Goal: Book appointment/travel/reservation

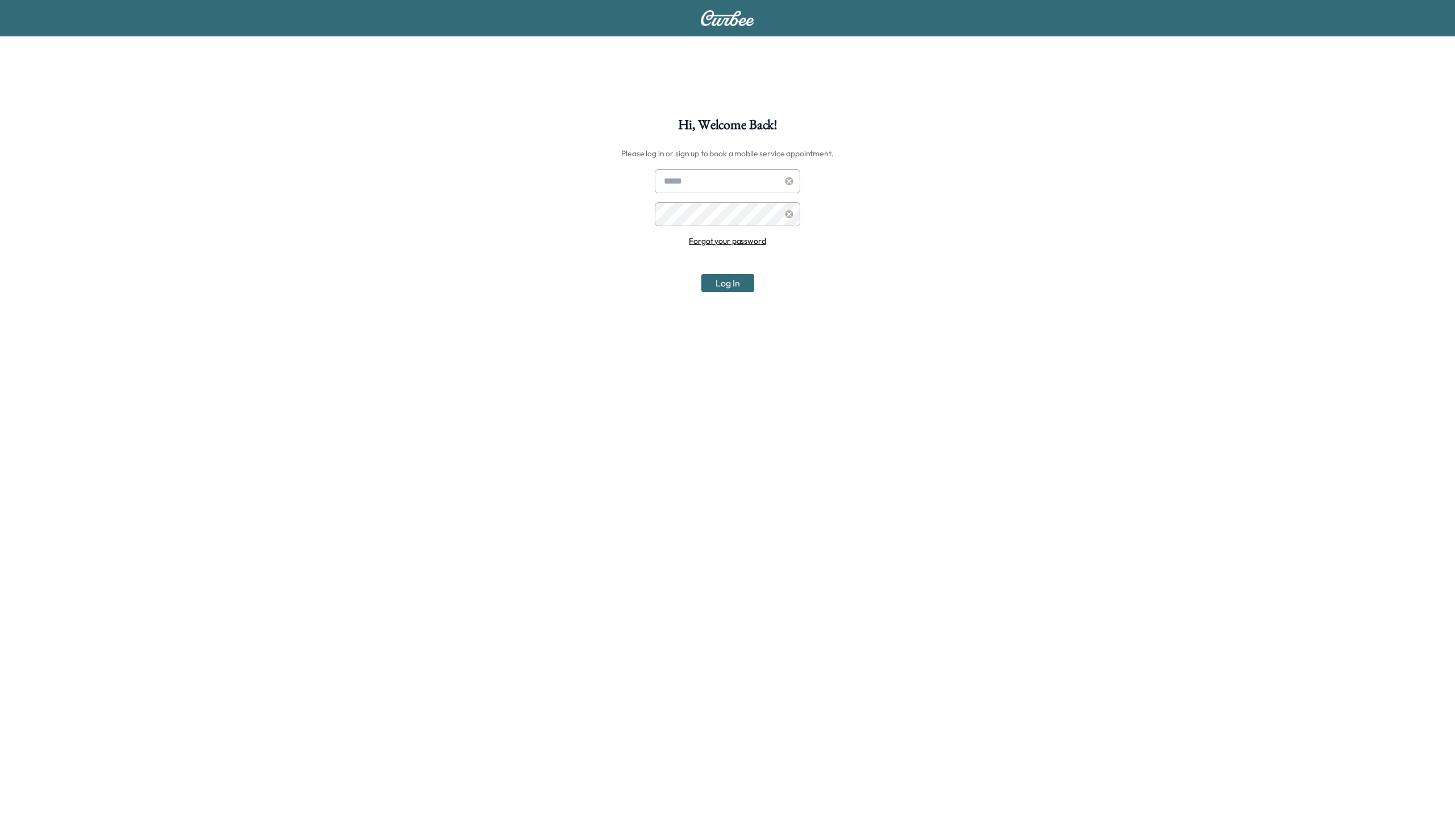
type input "**********"
click at [719, 282] on button "Log In" at bounding box center [727, 283] width 53 height 18
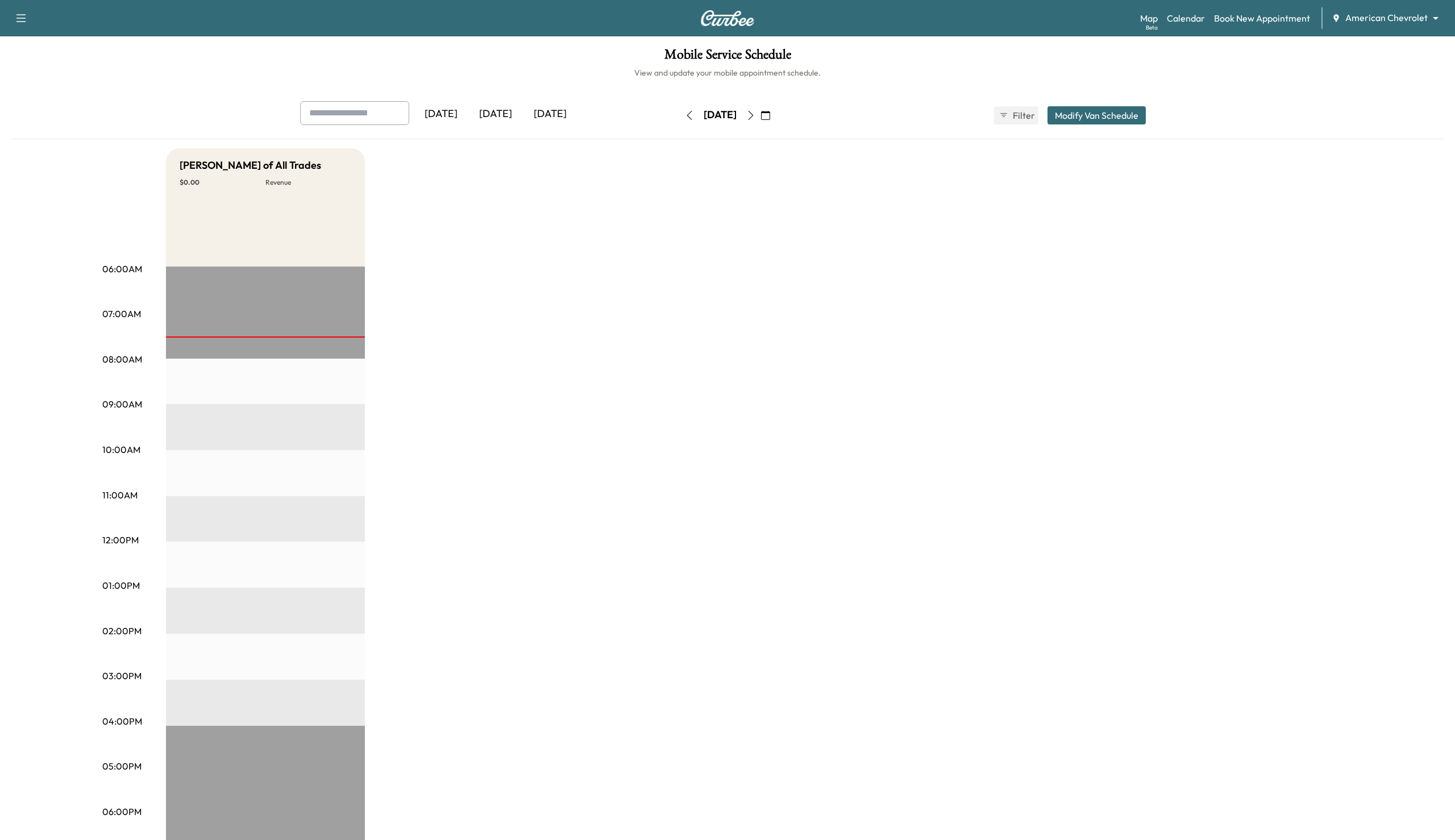
click at [1405, 16] on body "Support Log Out Map Beta Calendar Book New Appointment American Chevrolet *****…" at bounding box center [727, 420] width 1455 height 840
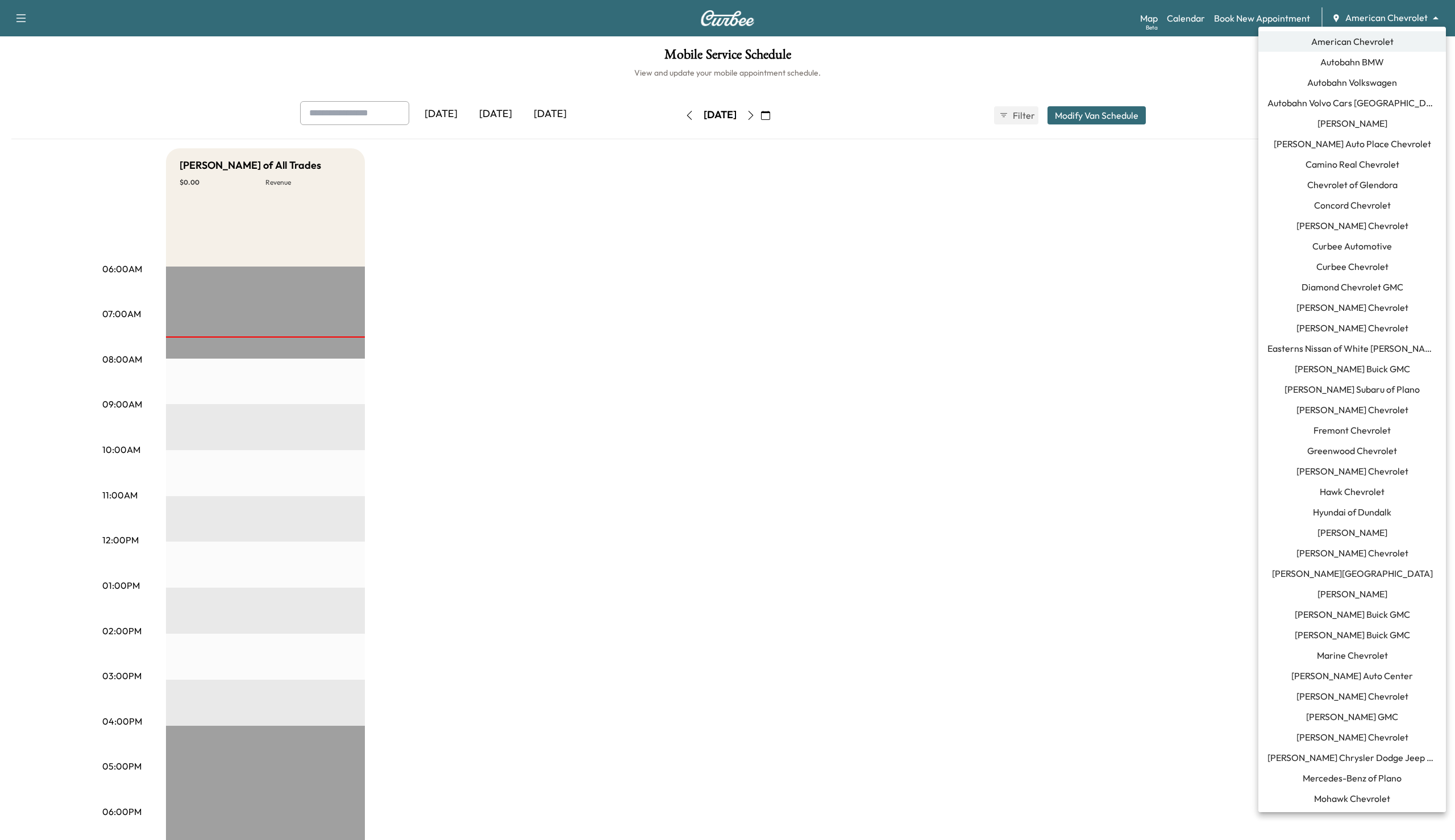
click at [858, 399] on div at bounding box center [727, 420] width 1455 height 840
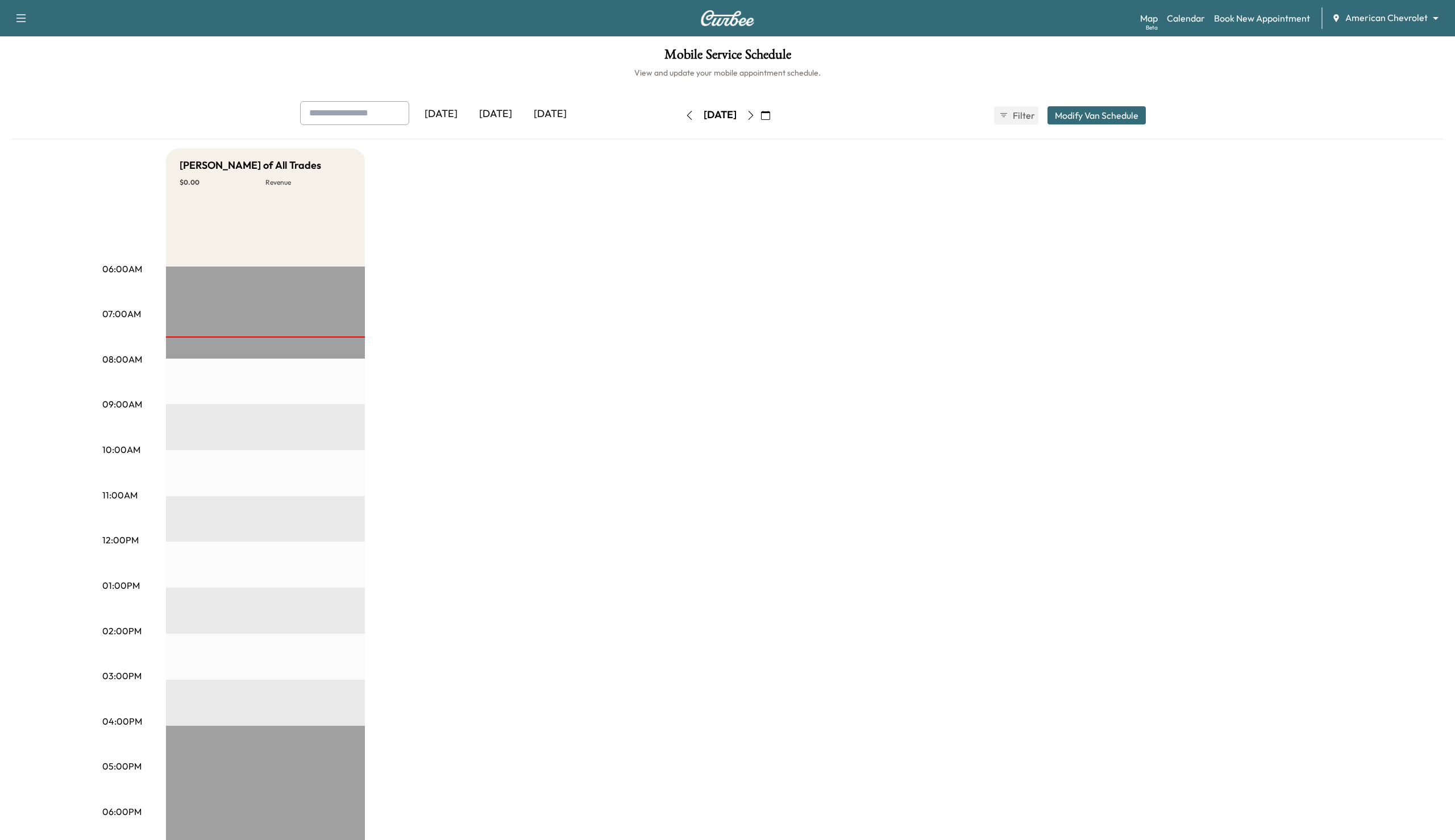
click at [1365, 14] on body "Support Log Out Map Beta Calendar Book New Appointment American Chevrolet *****…" at bounding box center [727, 420] width 1455 height 840
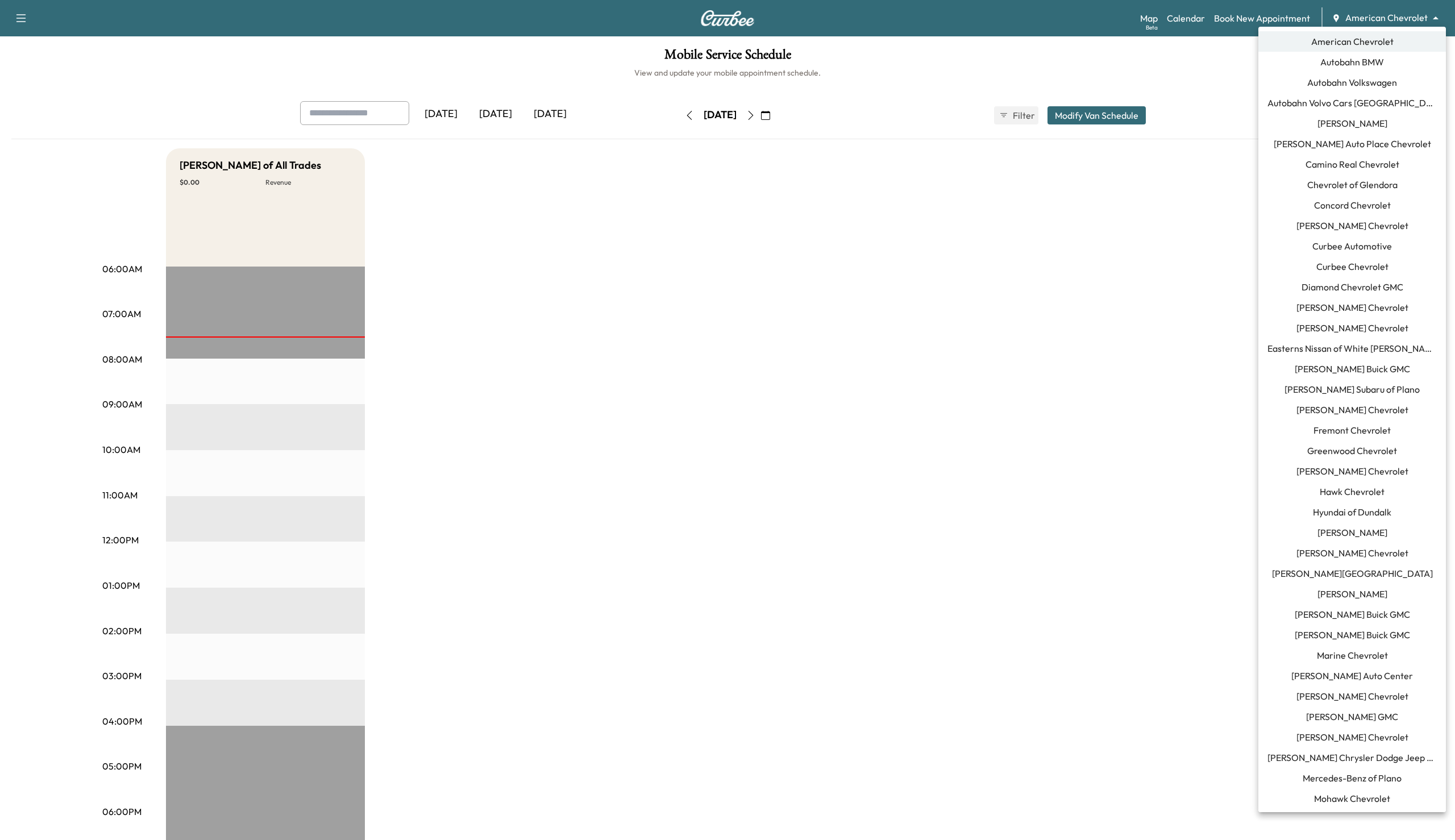
click at [1140, 482] on div at bounding box center [727, 420] width 1455 height 840
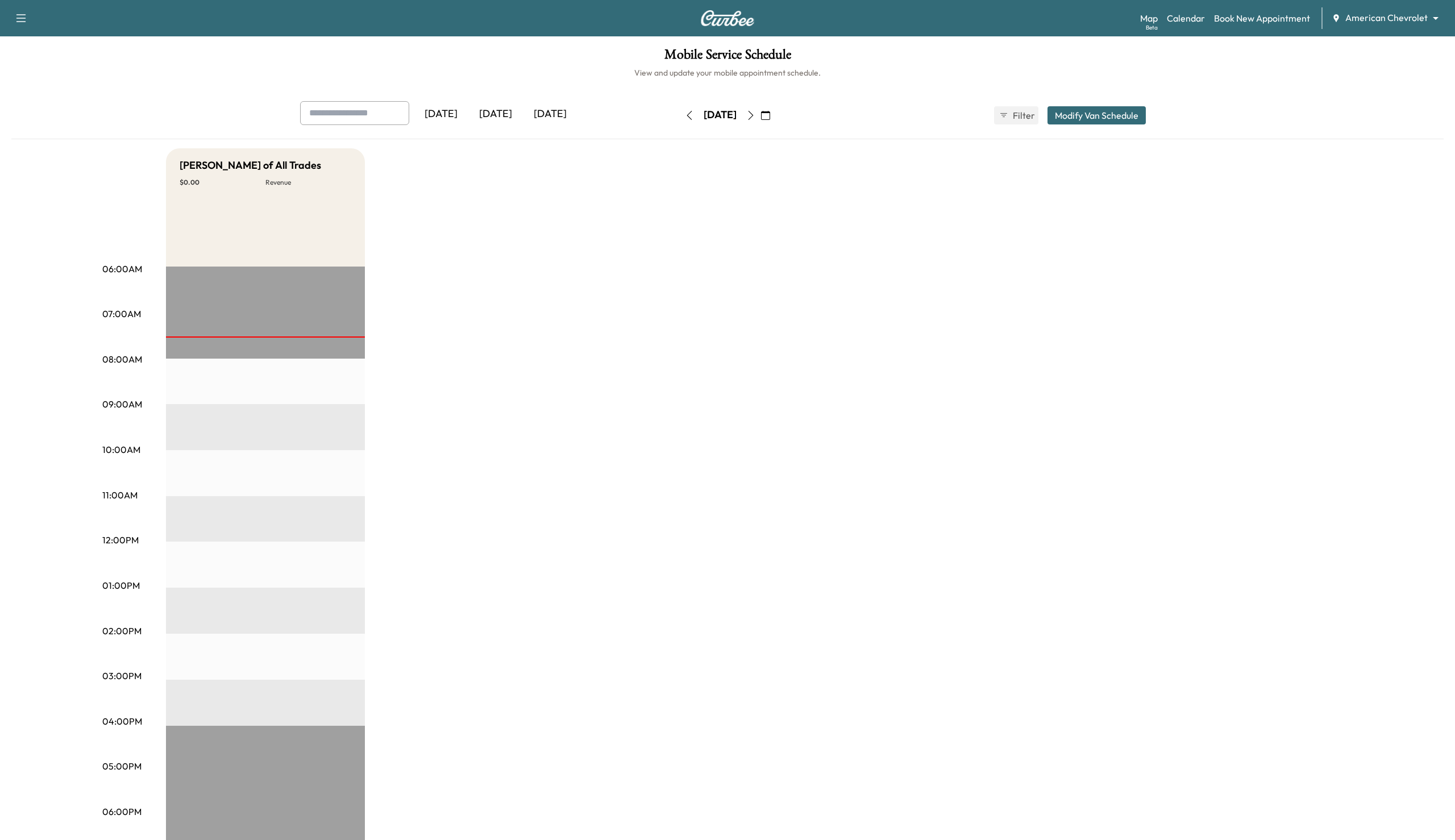
click at [1140, 482] on div "[PERSON_NAME] of All Trades $ 0.00 Revenue EST Start" at bounding box center [759, 574] width 1187 height 853
click at [1404, 19] on body "Support Log Out Map Beta Calendar Book New Appointment American Chevrolet *****…" at bounding box center [727, 420] width 1455 height 840
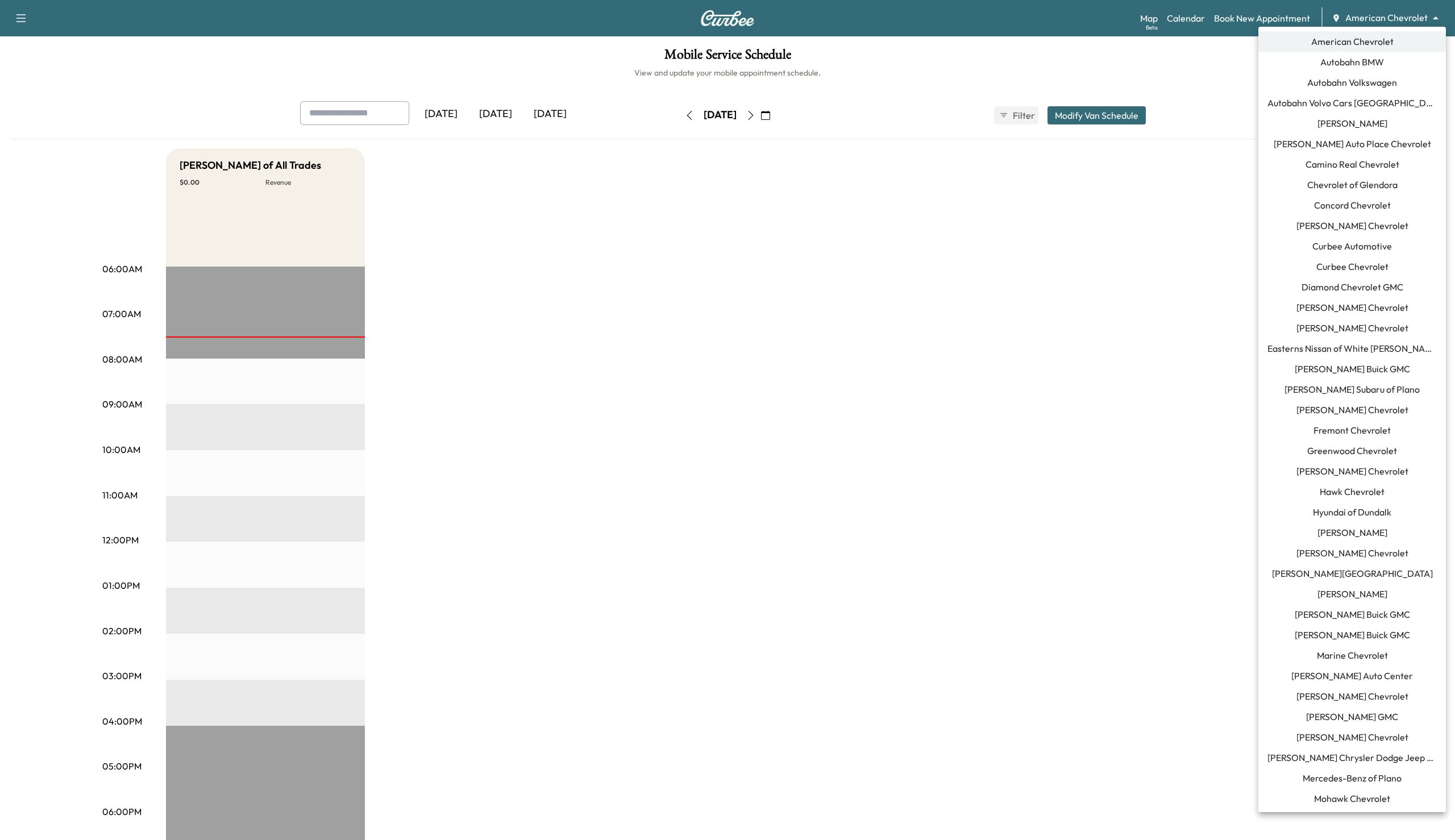
click at [1351, 266] on span "Curbee Chevrolet" at bounding box center [1352, 266] width 72 height 14
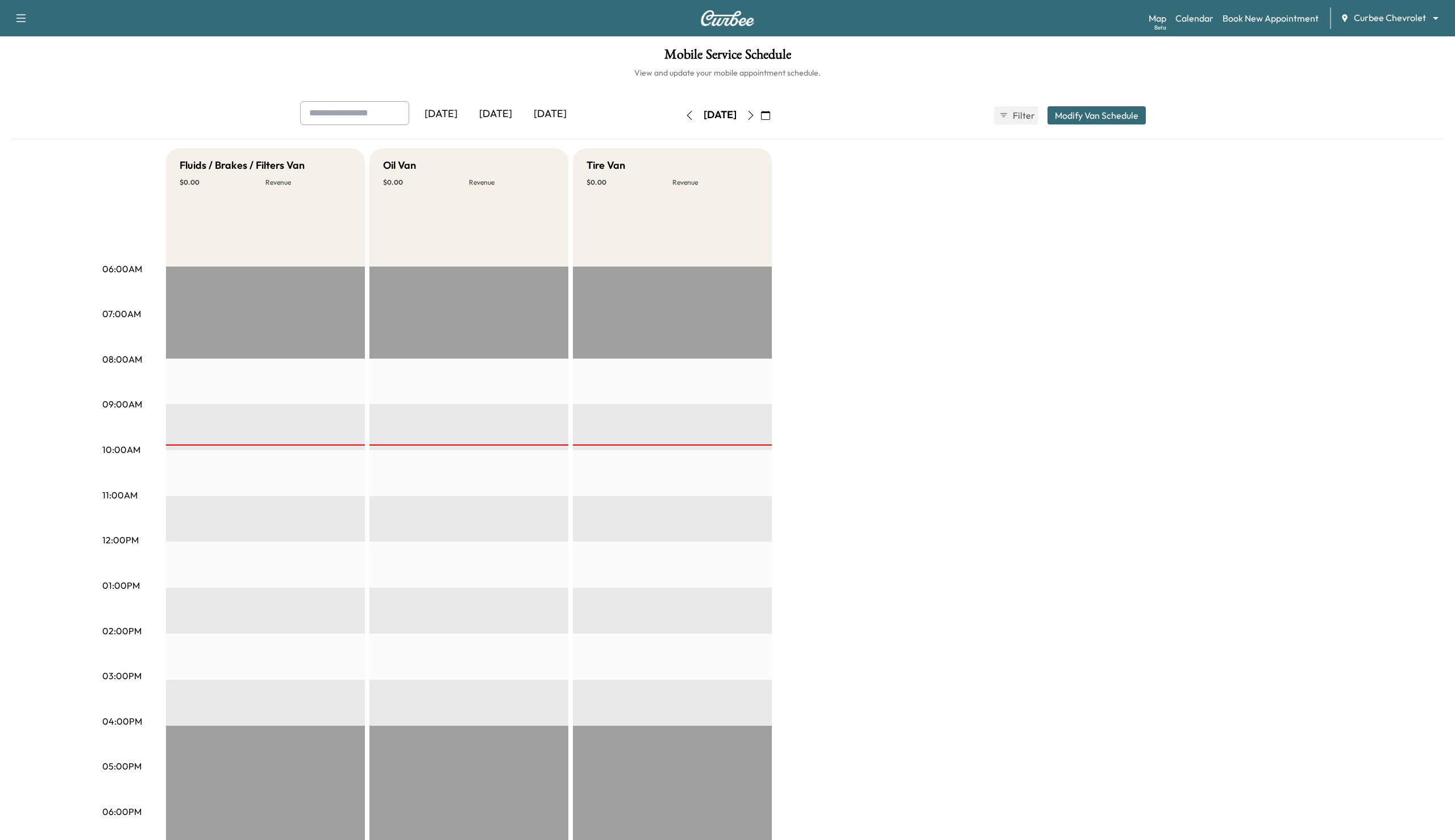
click at [1395, 19] on body "Support Log Out Map Beta Calendar Book New Appointment Curbee Chevrolet *******…" at bounding box center [727, 420] width 1455 height 840
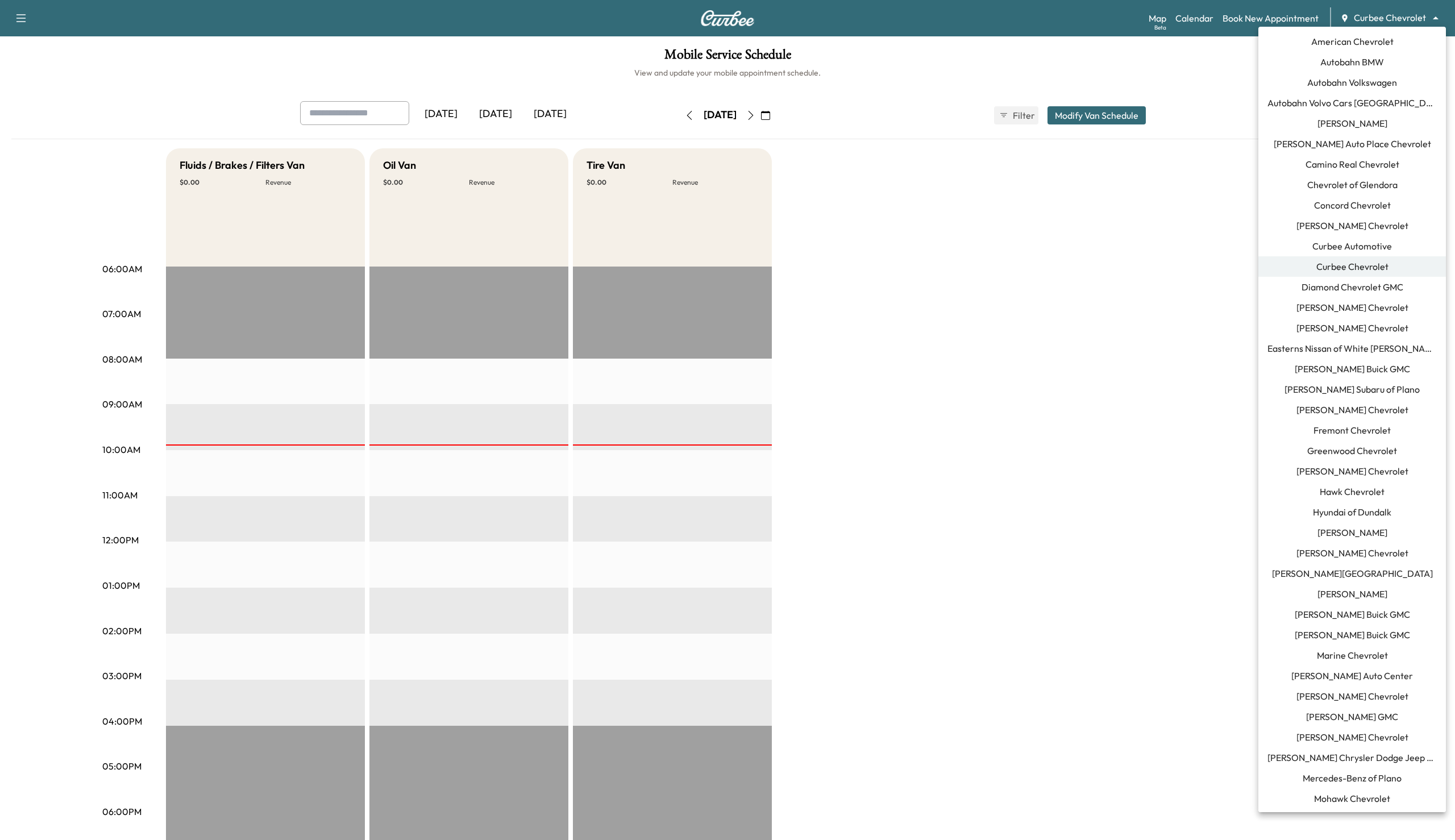
click at [1251, 20] on div at bounding box center [727, 420] width 1455 height 840
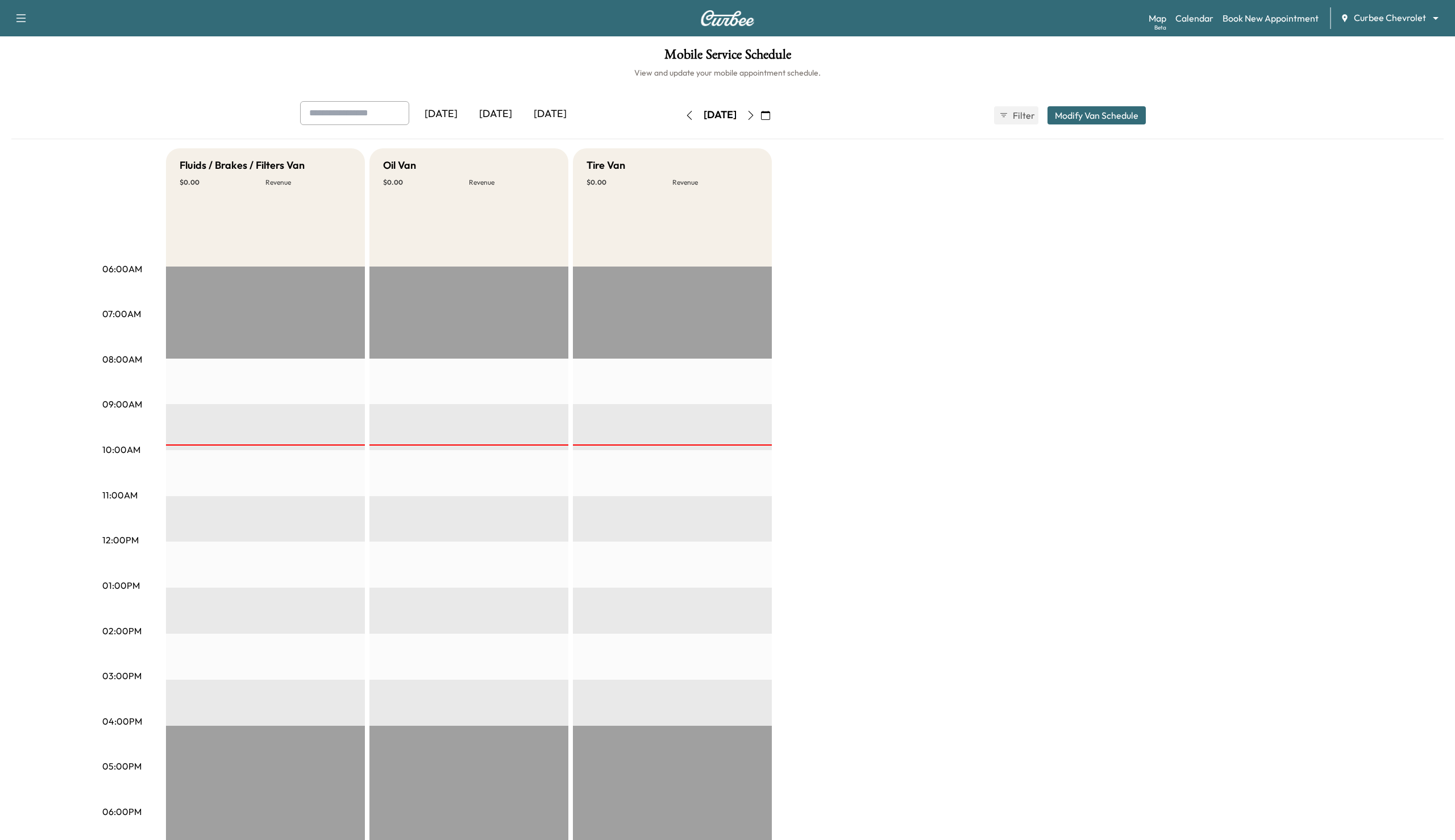
click at [1258, 18] on div "American Chevrolet Autobahn BMW Autobahn Volkswagen Autobahn Volvo Cars [GEOGRA…" at bounding box center [727, 420] width 1455 height 840
click at [1258, 18] on link "Book New Appointment" at bounding box center [1270, 18] width 96 height 14
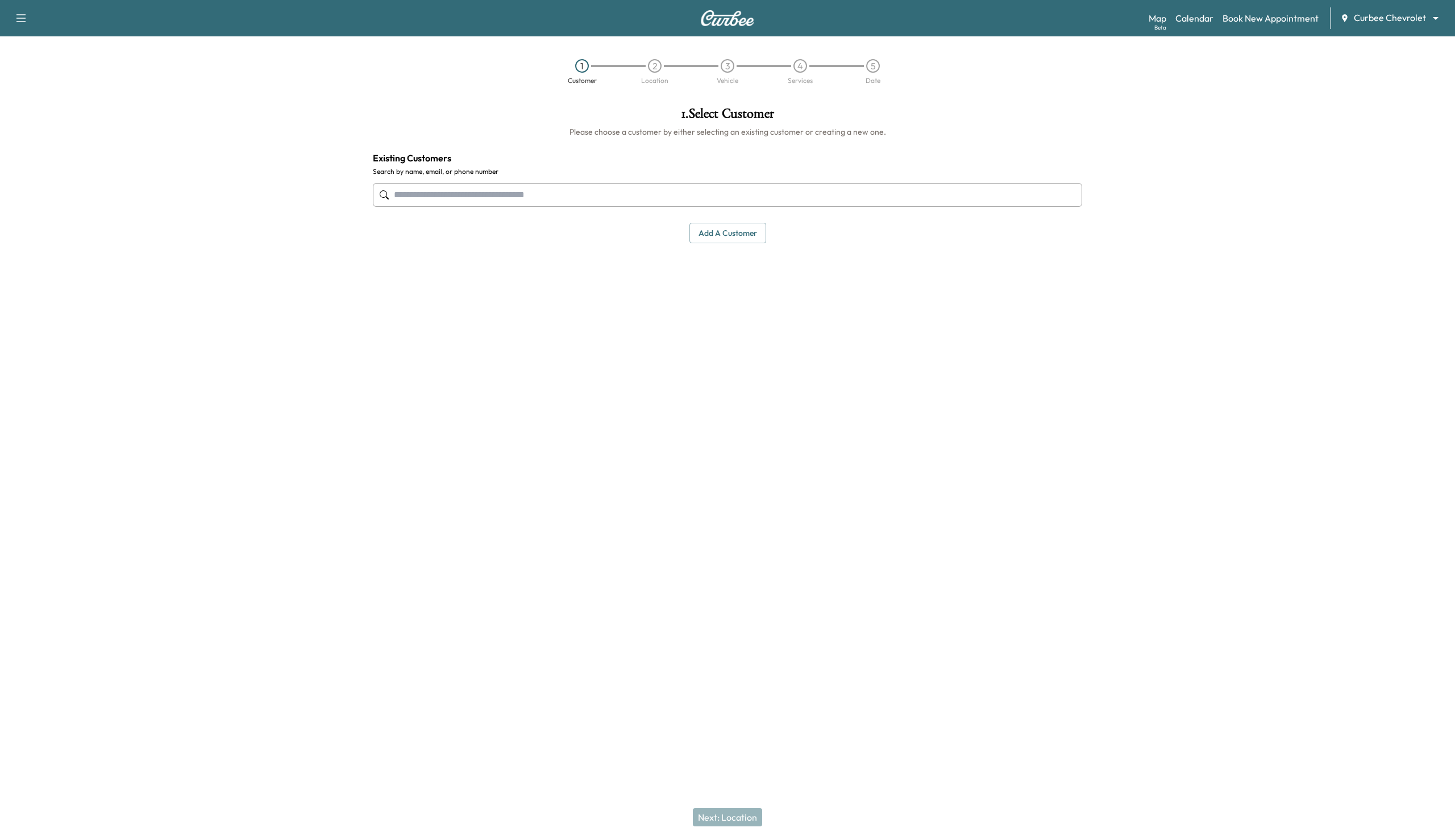
click at [695, 199] on input "text" at bounding box center [727, 195] width 709 height 24
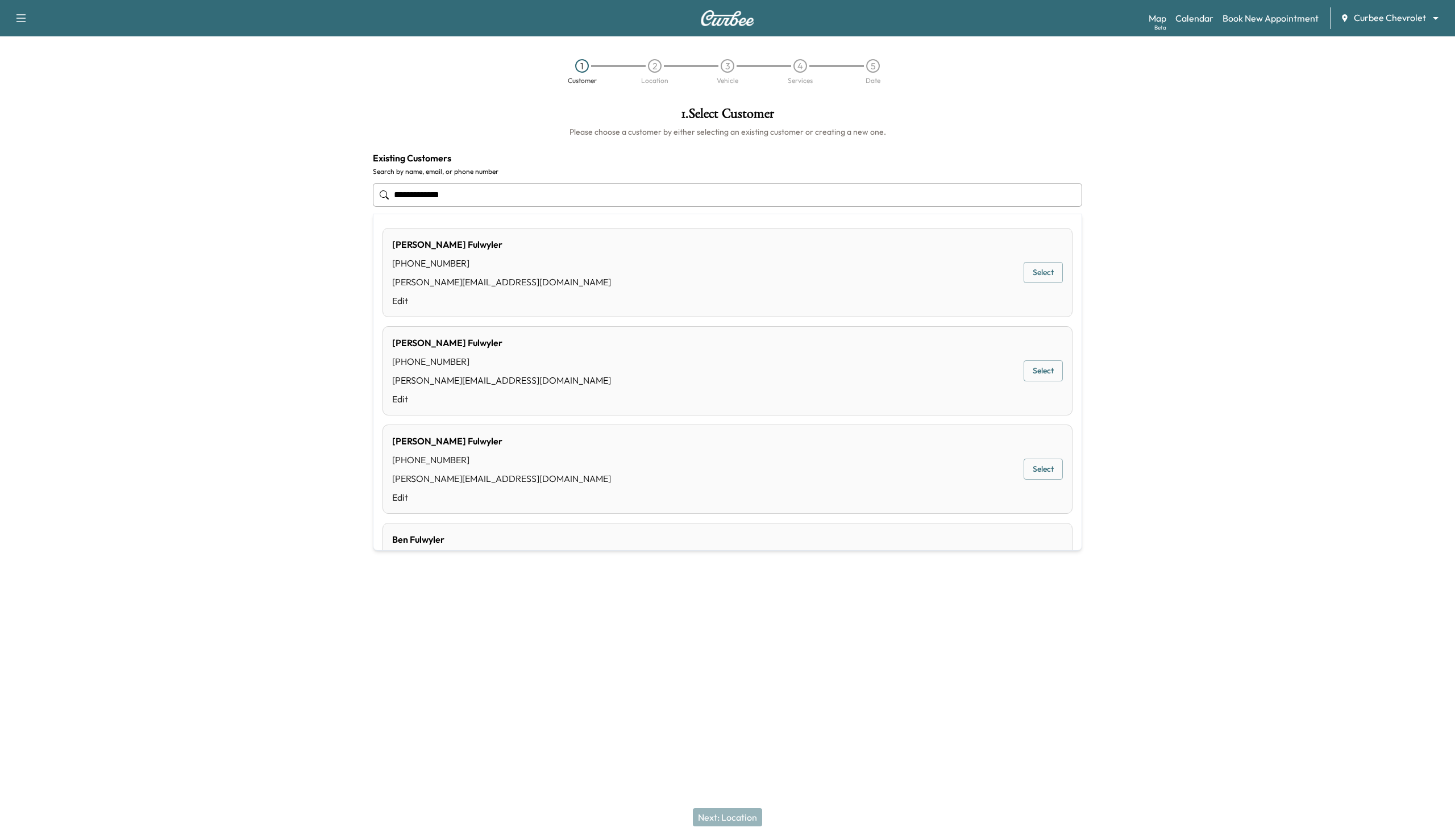
click at [1047, 279] on button "Select" at bounding box center [1043, 272] width 39 height 21
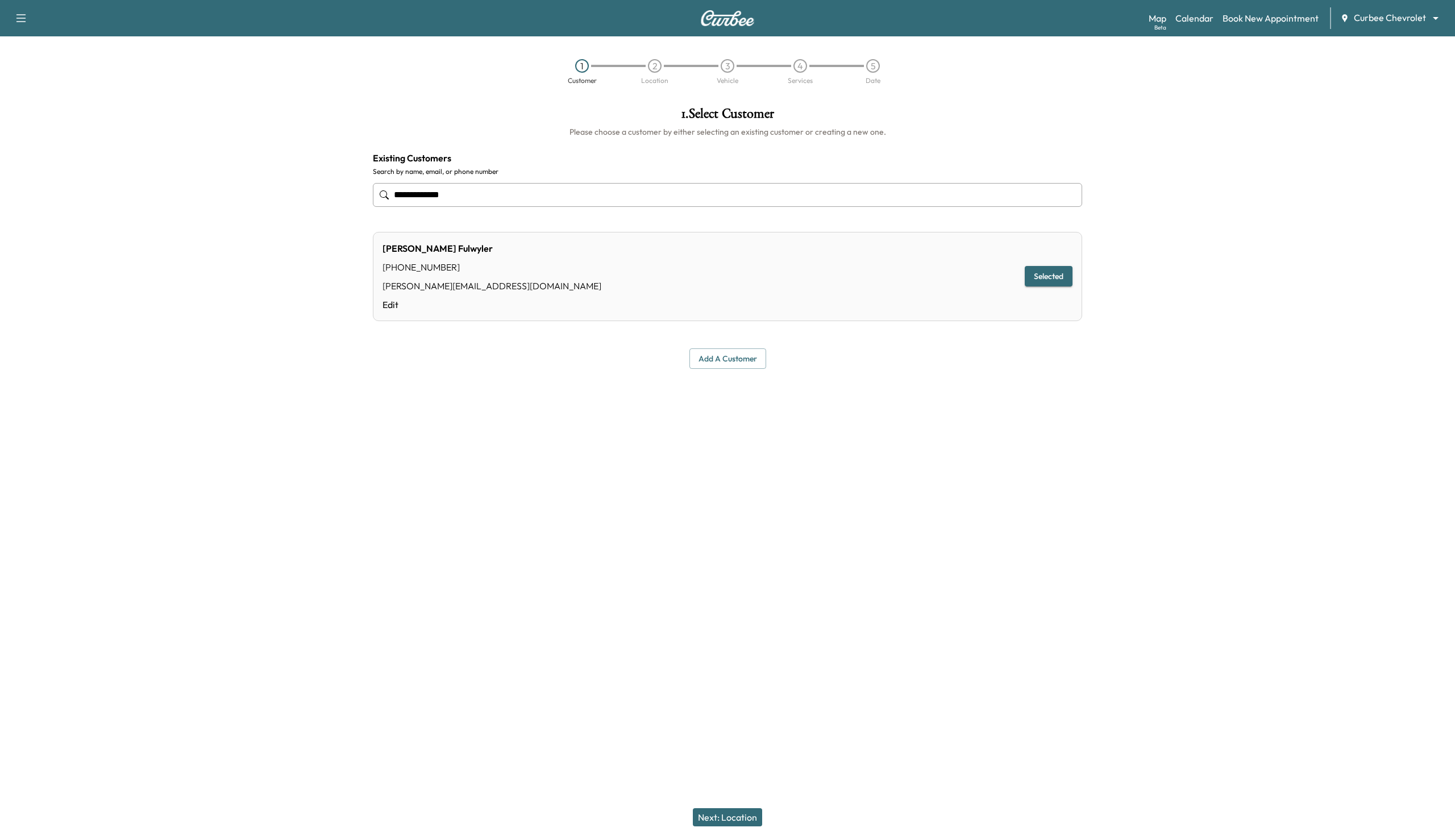
type input "**********"
click at [723, 819] on button "Next: Location" at bounding box center [727, 817] width 69 height 18
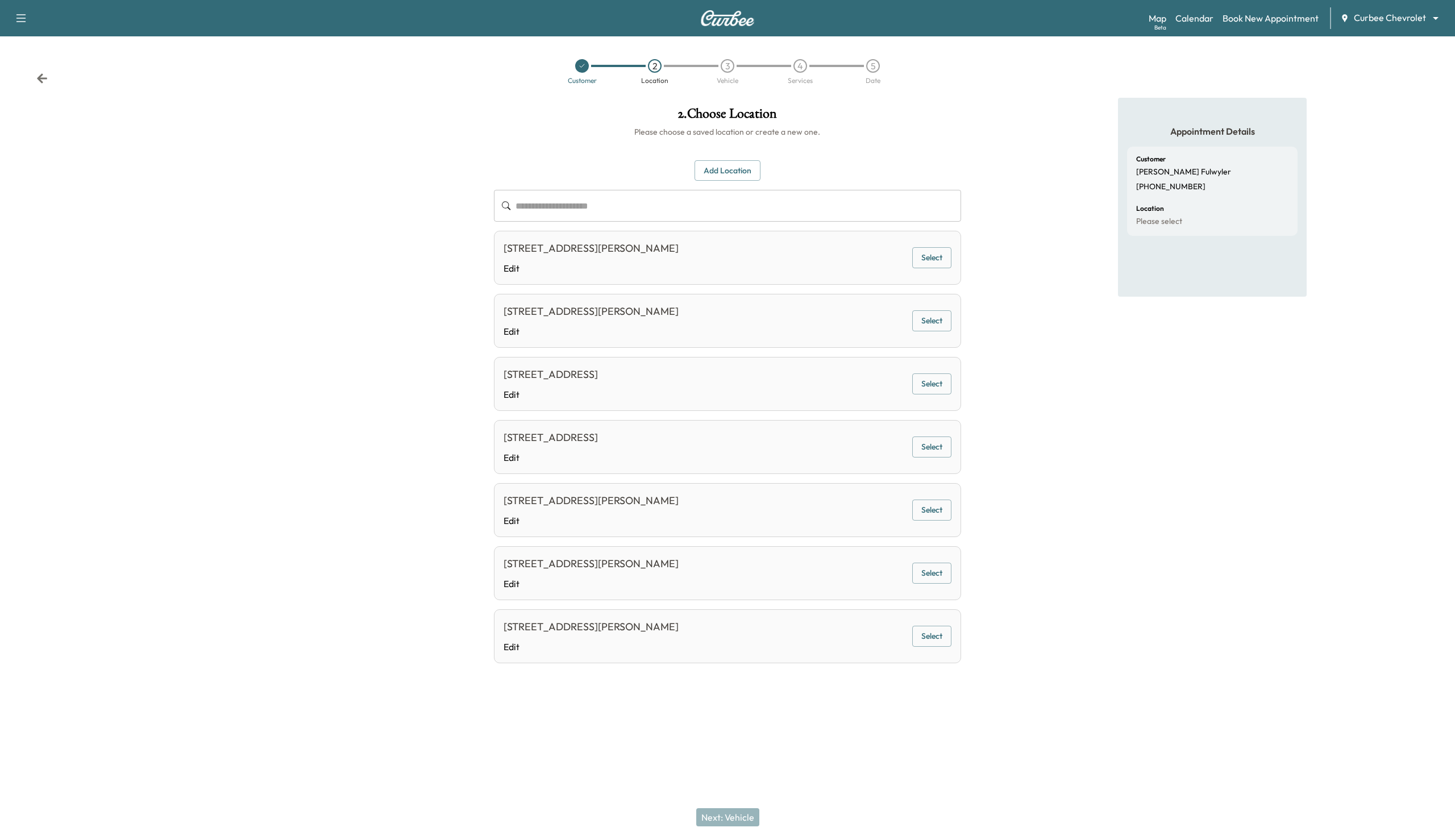
click at [916, 318] on button "Select" at bounding box center [932, 320] width 39 height 21
click at [725, 808] on button "Next: Vehicle" at bounding box center [727, 817] width 63 height 18
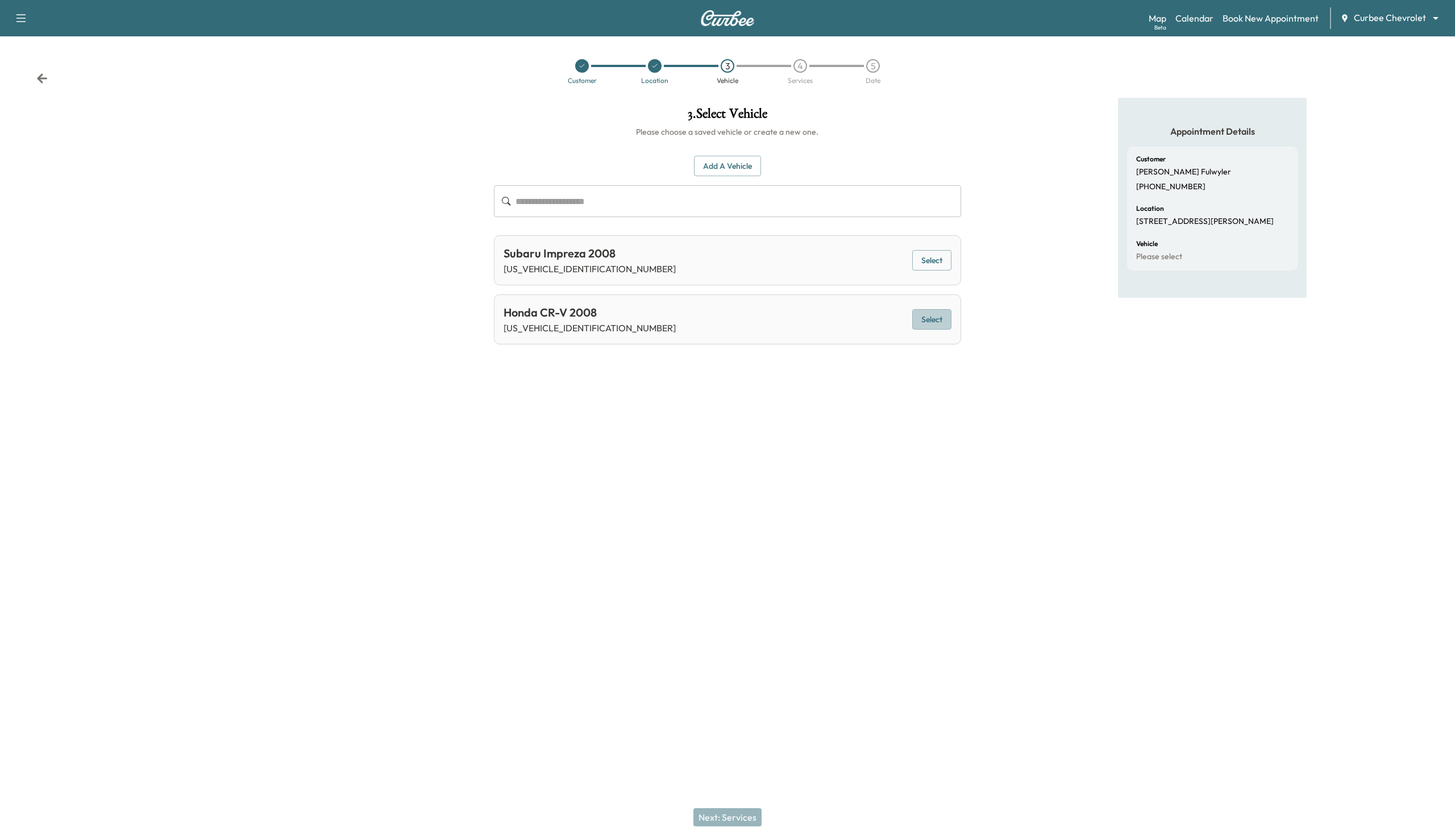
click at [936, 327] on button "Select" at bounding box center [932, 319] width 39 height 21
click at [730, 810] on button "Next: Services" at bounding box center [727, 817] width 68 height 18
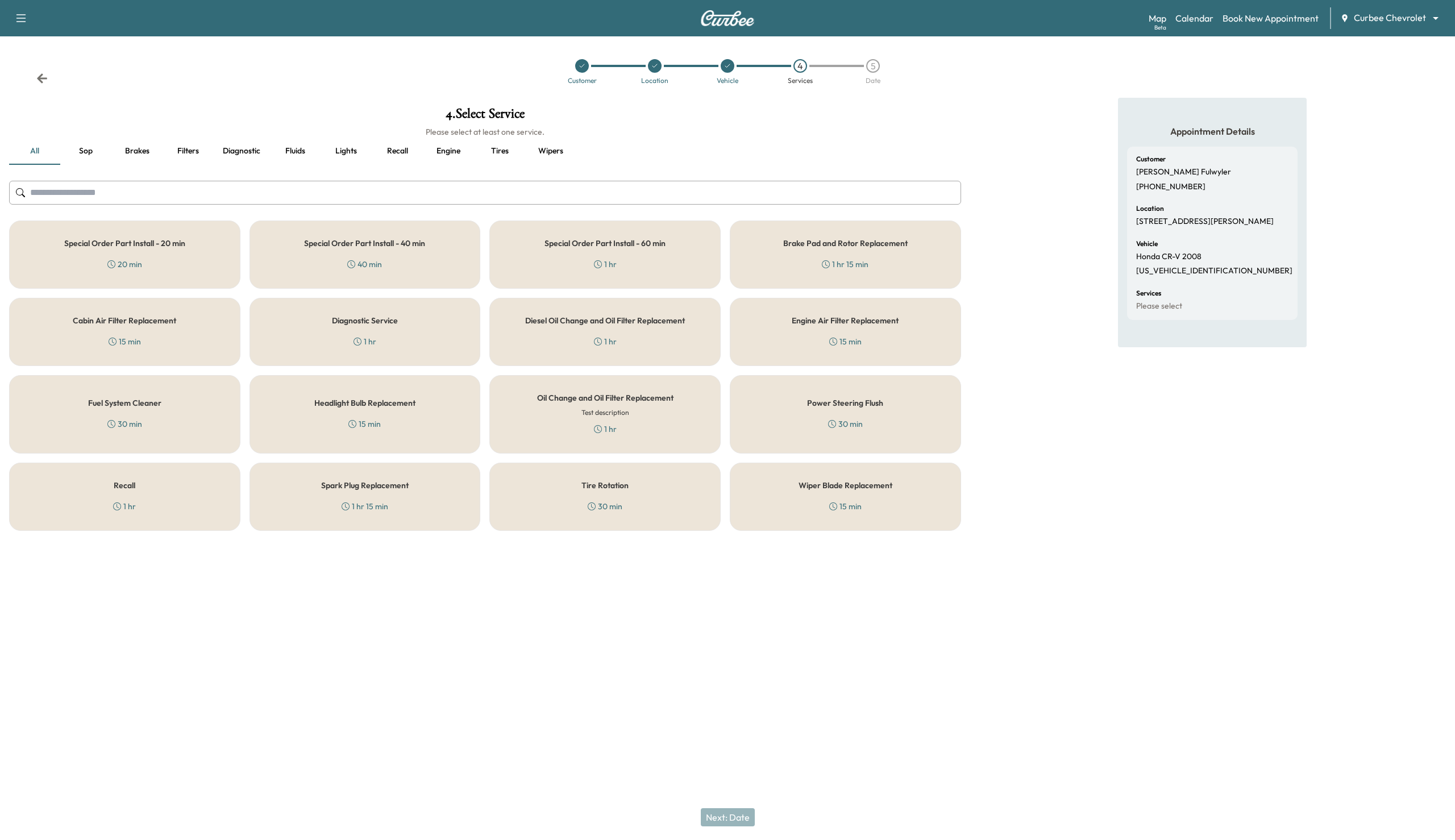
click at [199, 265] on div "Special Order Part Install - 20 min 20 min" at bounding box center [124, 254] width 232 height 68
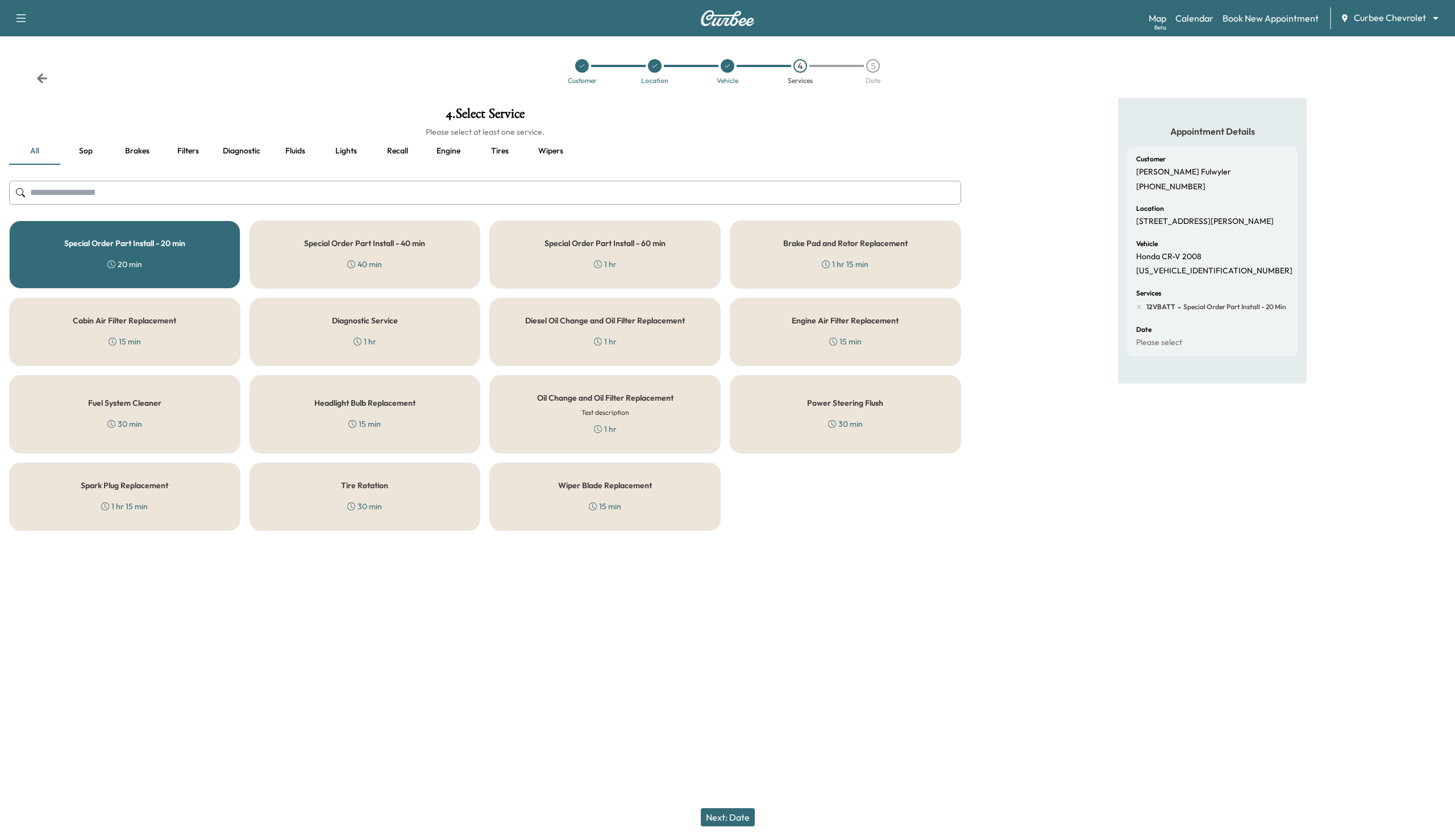
click at [199, 264] on div "Special Order Part Install - 20 min 20 min" at bounding box center [124, 254] width 232 height 68
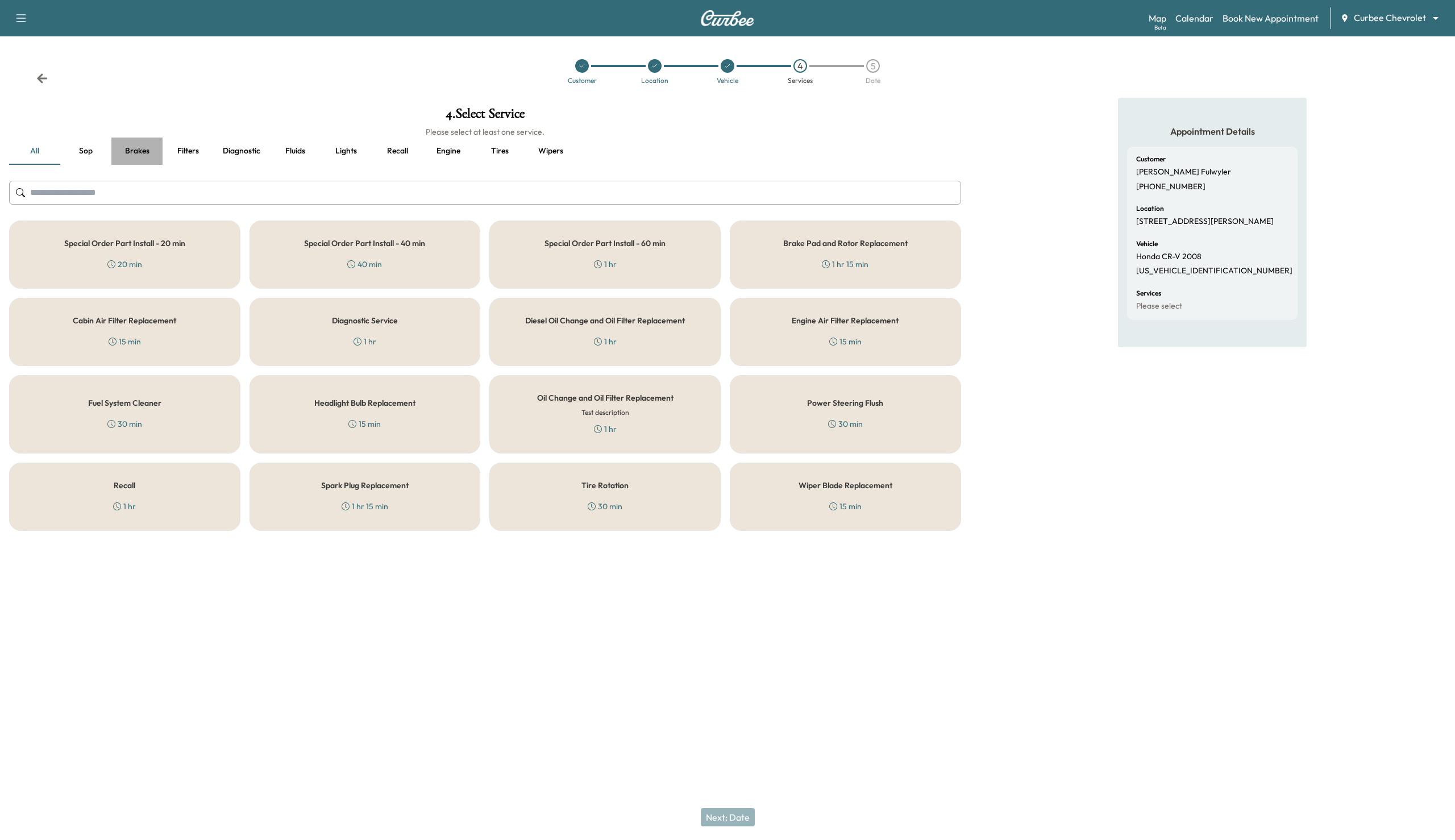
click at [144, 151] on button "Brakes" at bounding box center [137, 151] width 51 height 27
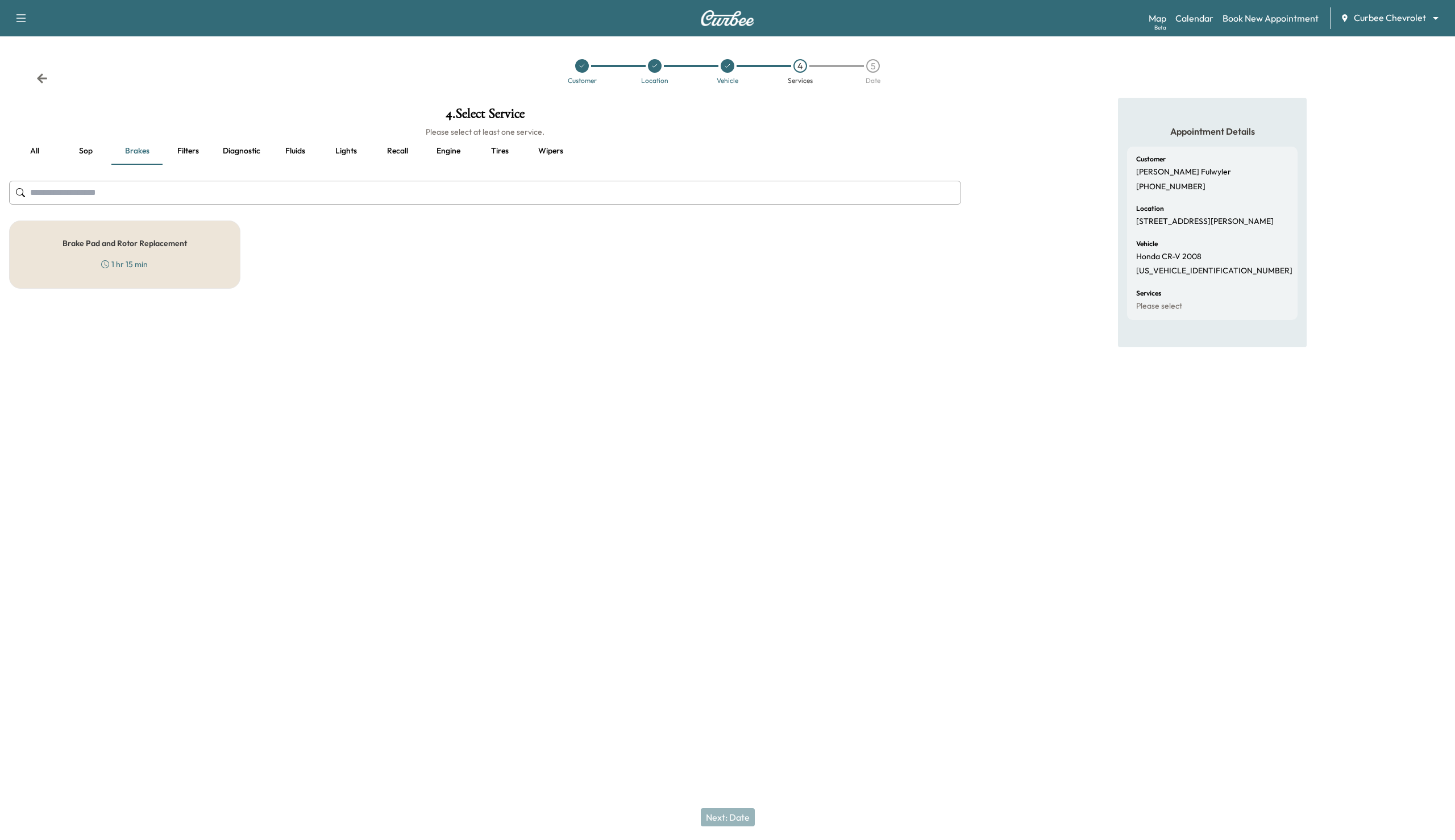
click at [143, 264] on div "1 hr 15 min" at bounding box center [124, 264] width 46 height 11
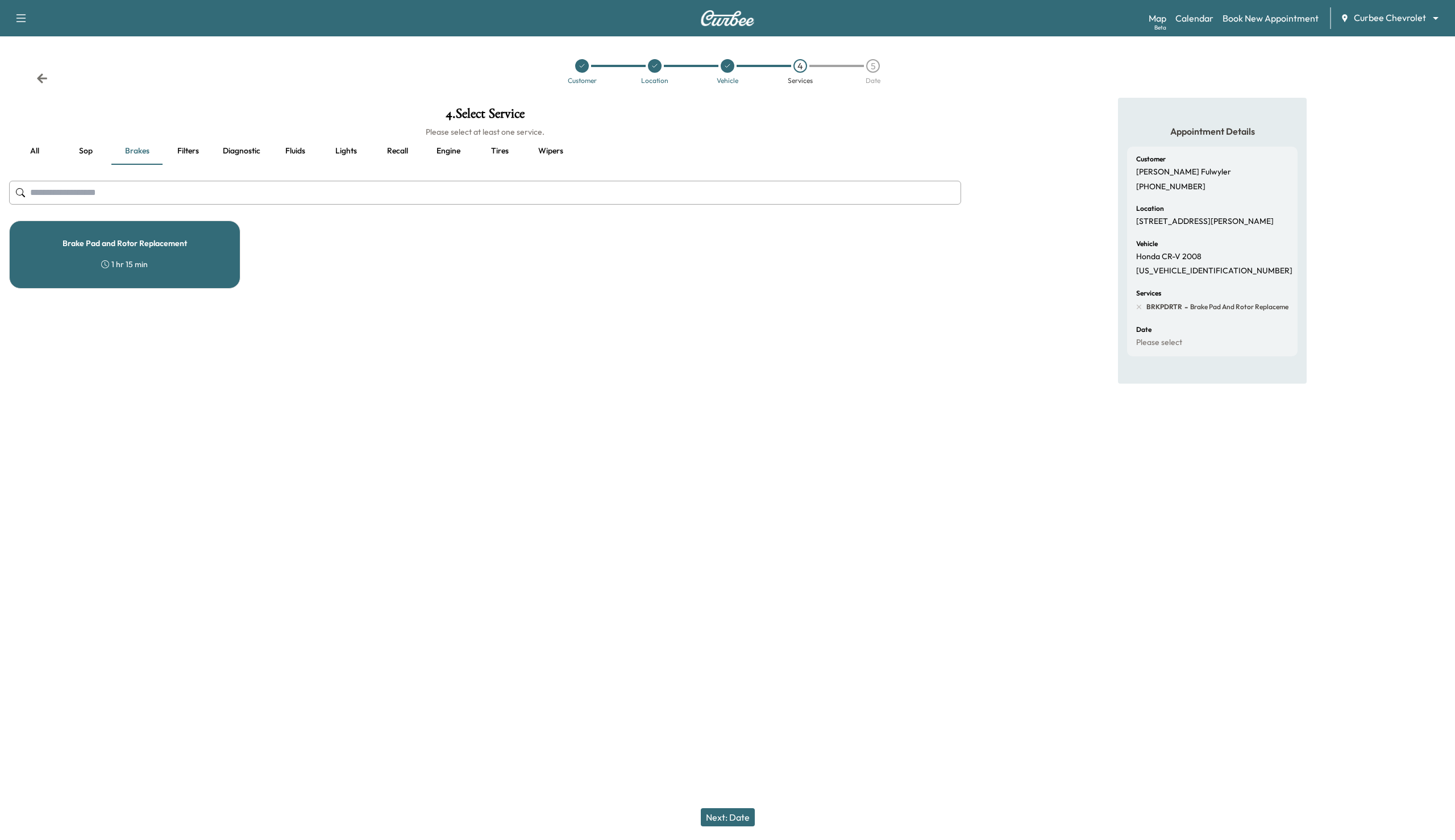
click at [695, 821] on div "Next: Date" at bounding box center [727, 817] width 1455 height 45
click at [735, 821] on button "Next: Date" at bounding box center [727, 817] width 54 height 18
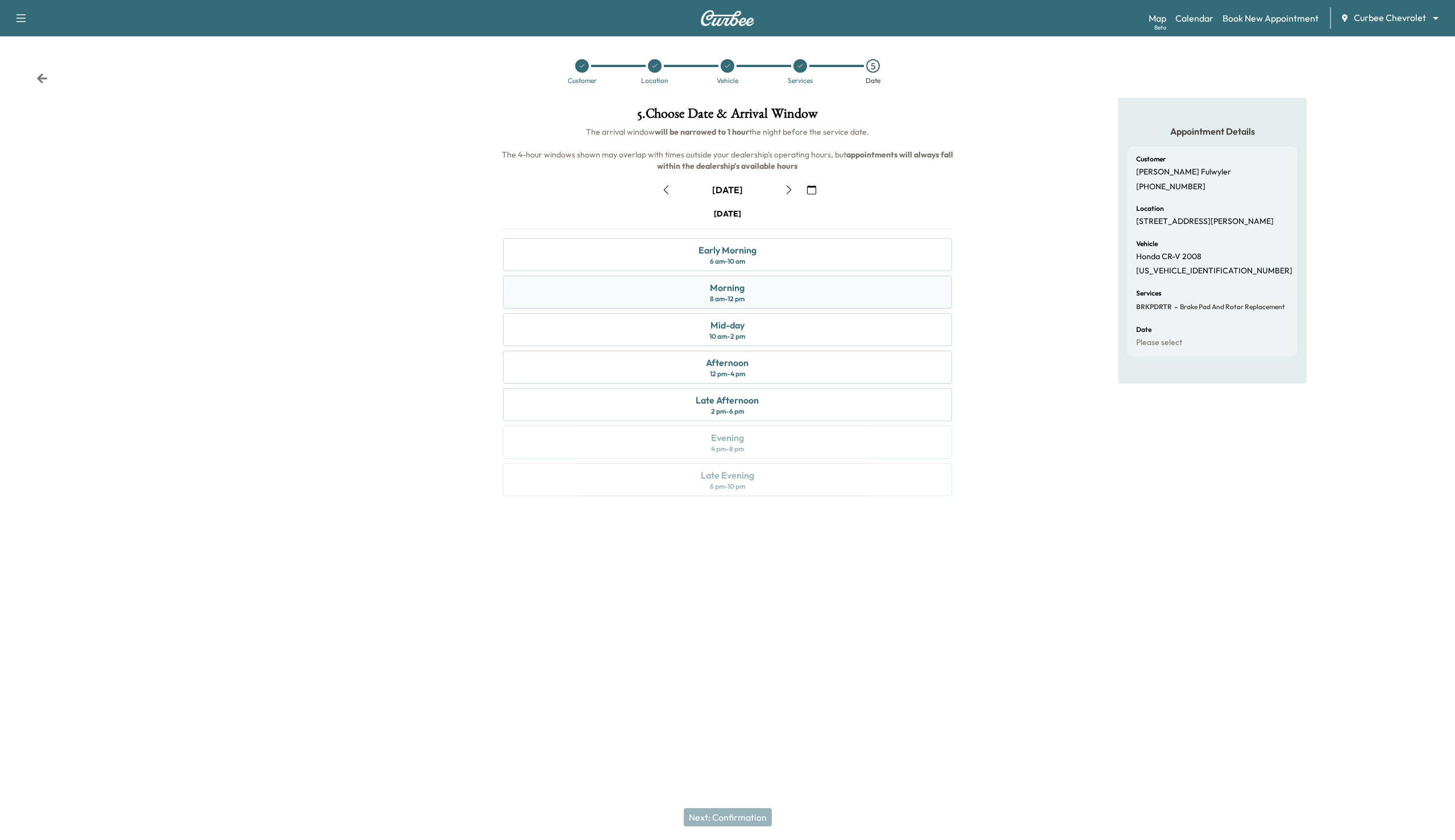
click at [773, 296] on div "Morning 8 am - 12 pm" at bounding box center [727, 292] width 448 height 33
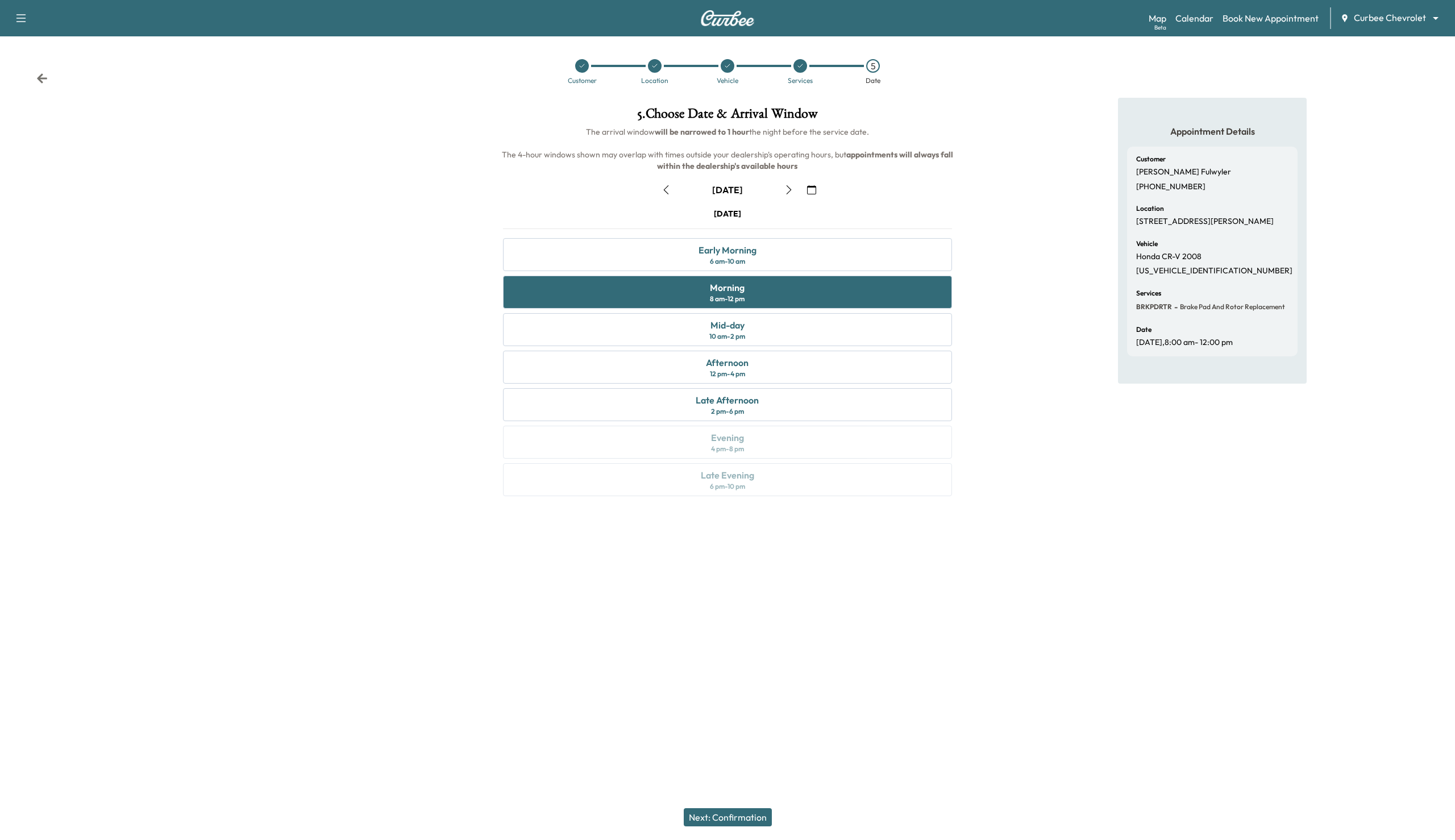
click at [755, 819] on button "Next: Confirmation" at bounding box center [727, 817] width 88 height 18
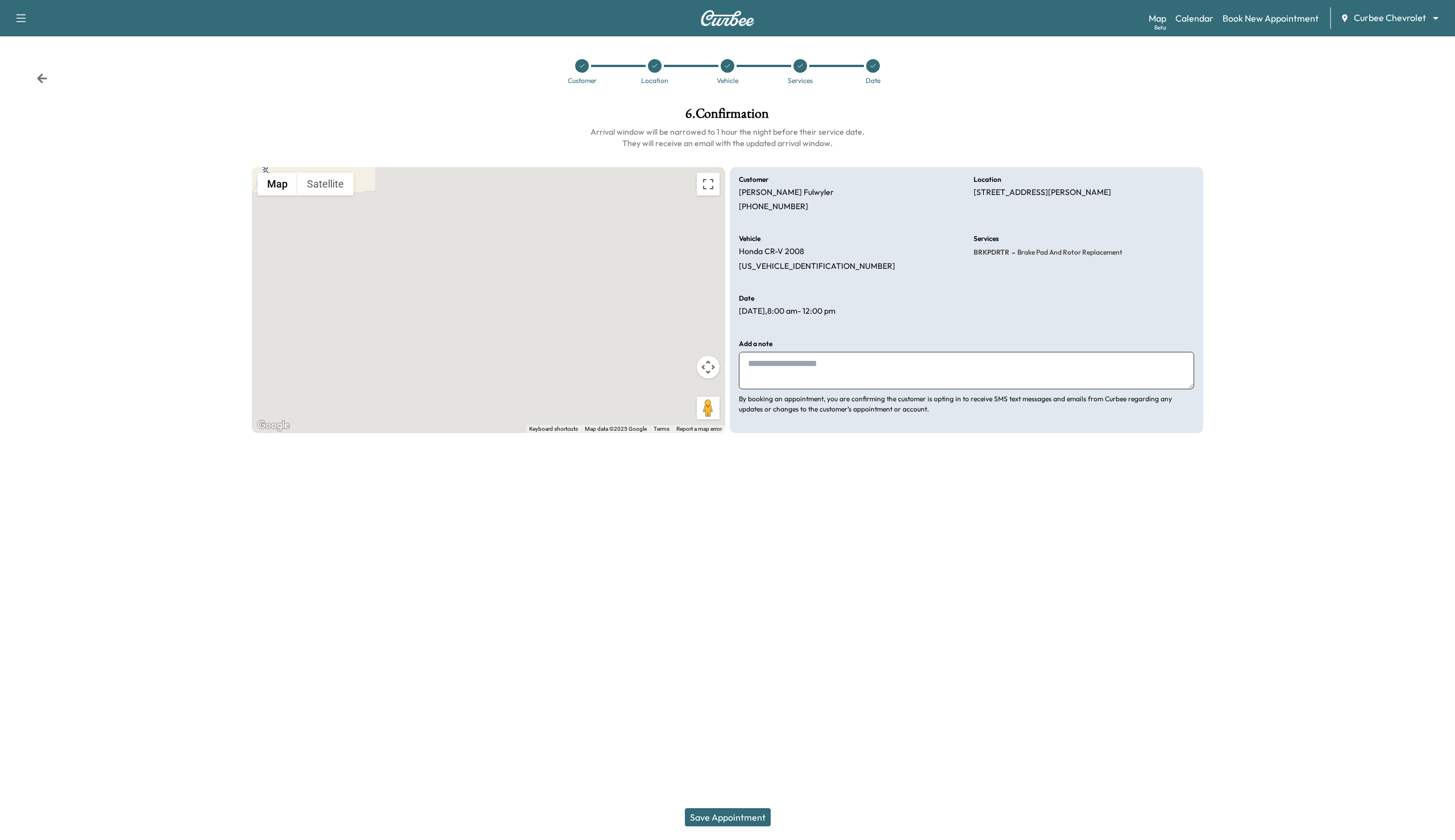
click at [870, 69] on div at bounding box center [873, 65] width 14 height 14
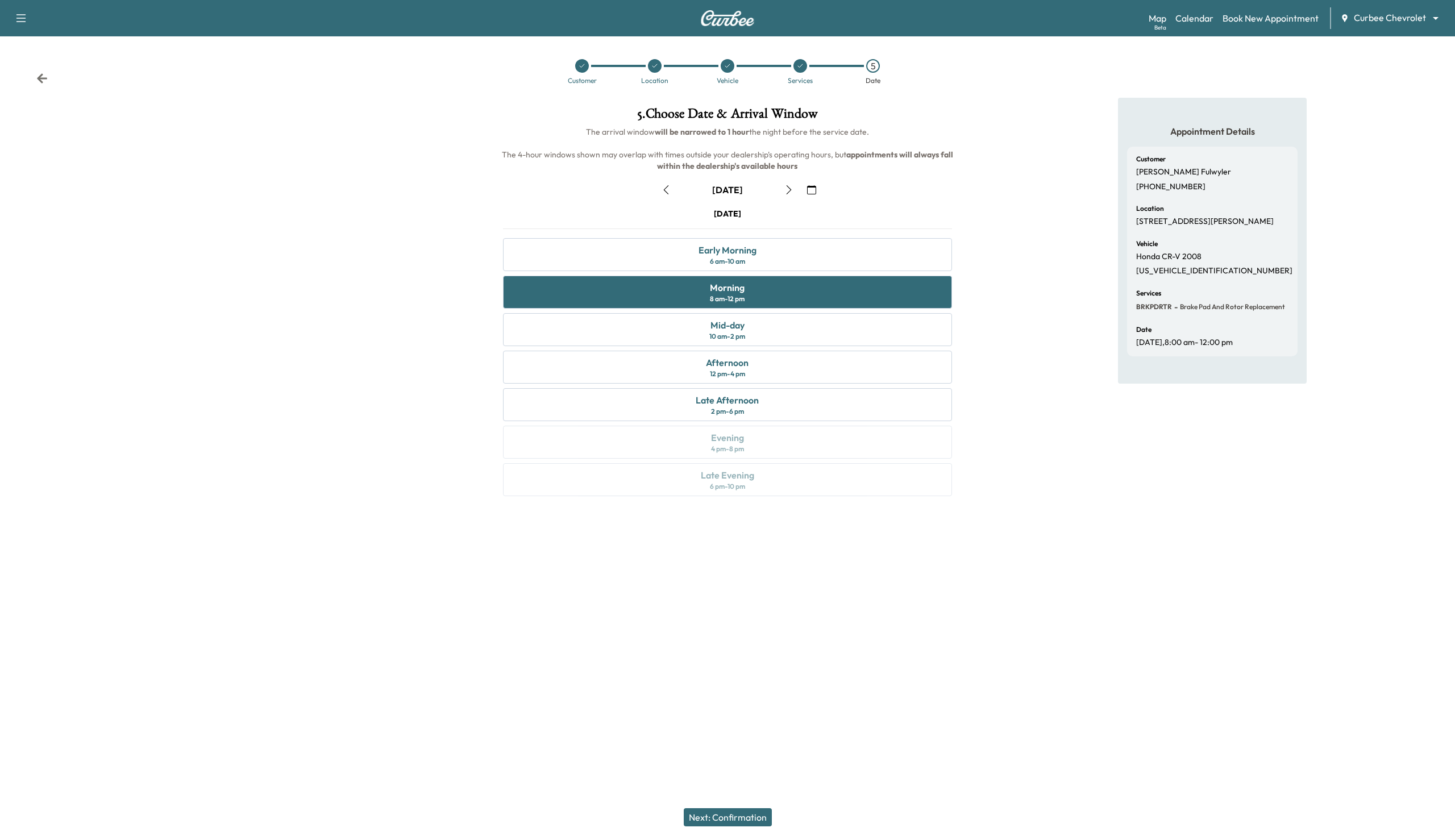
click at [810, 193] on icon "button" at bounding box center [811, 189] width 9 height 9
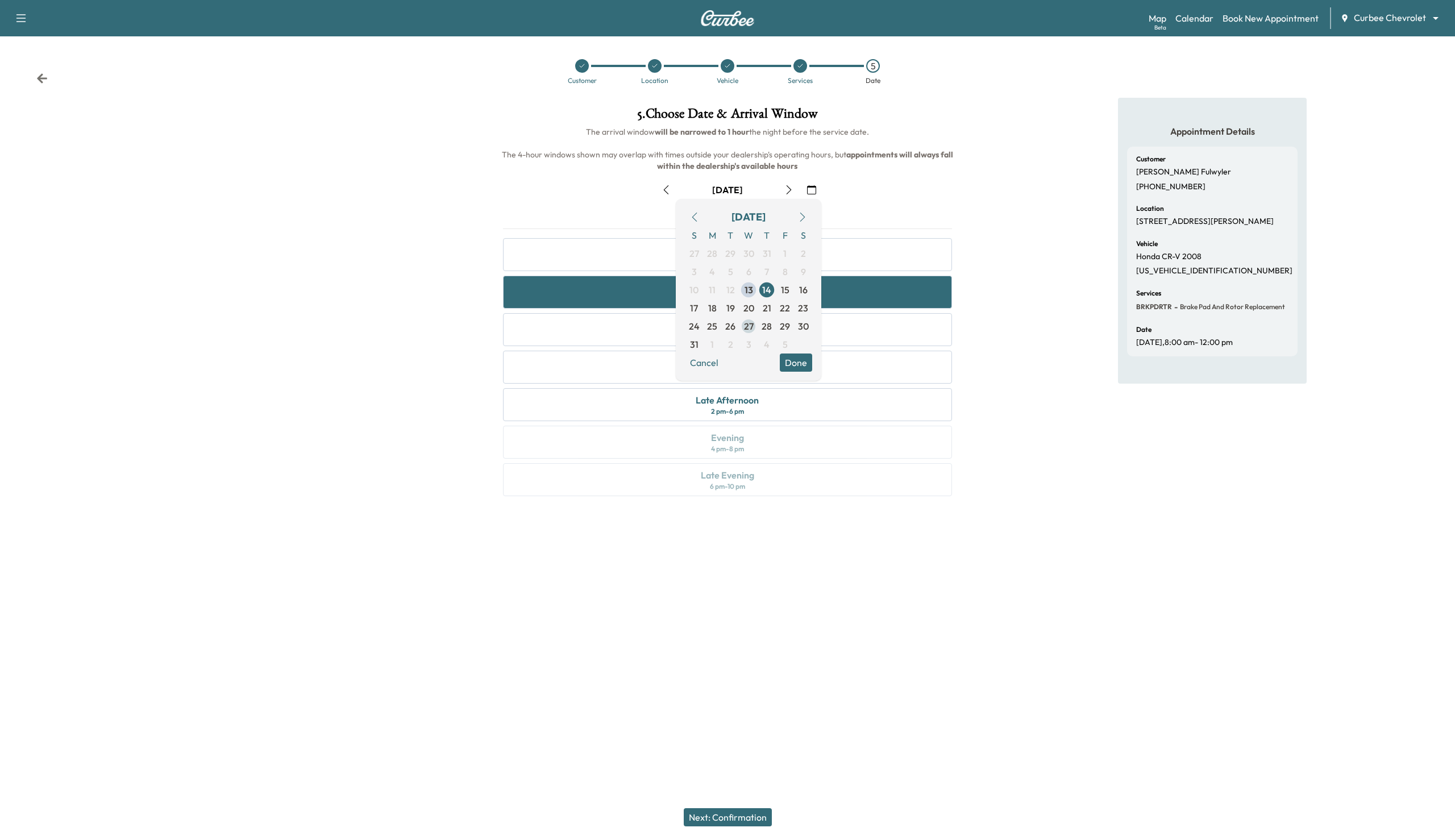
click at [748, 332] on span "27" at bounding box center [749, 326] width 10 height 14
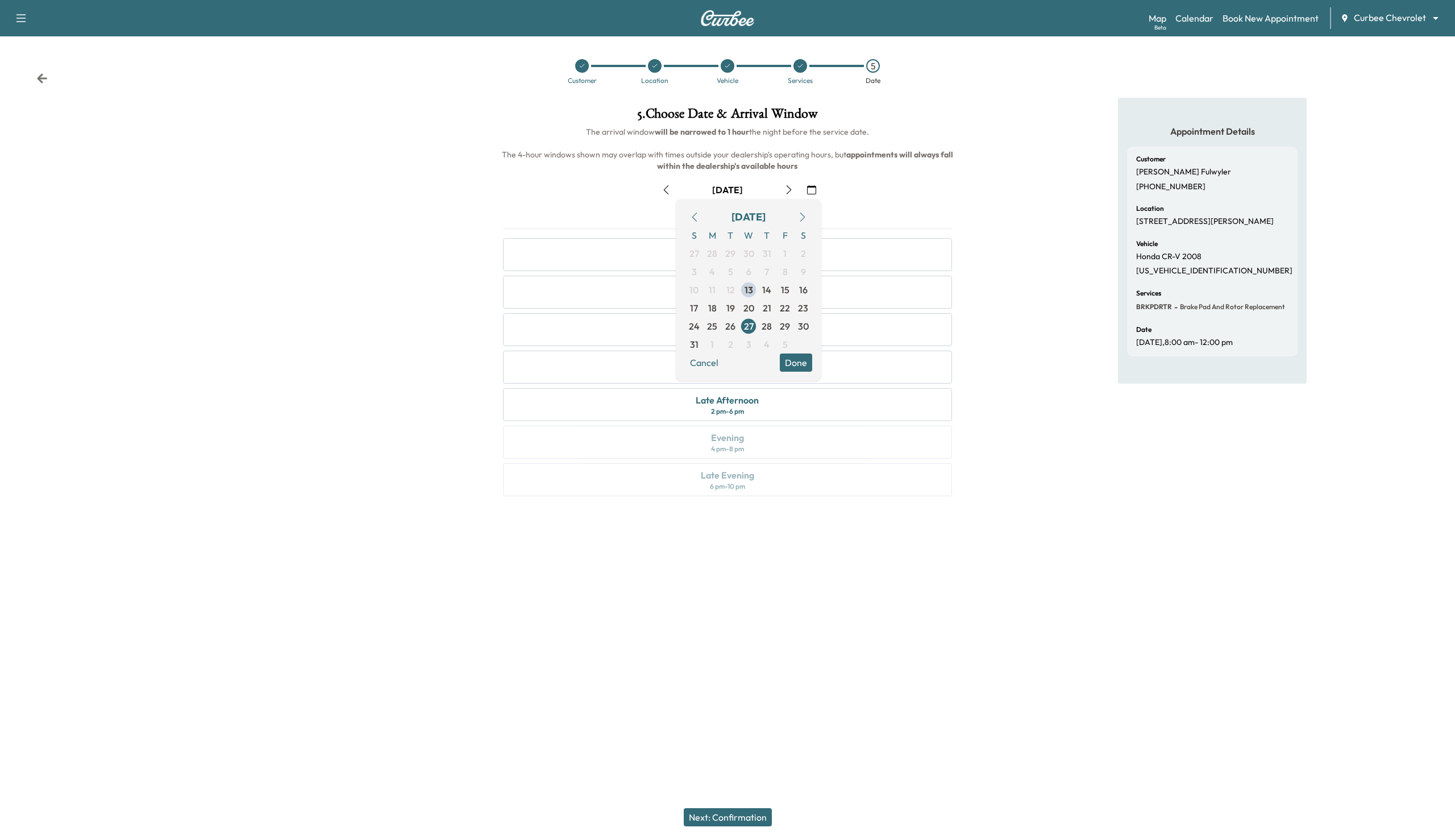
click at [791, 357] on button "Done" at bounding box center [796, 363] width 32 height 18
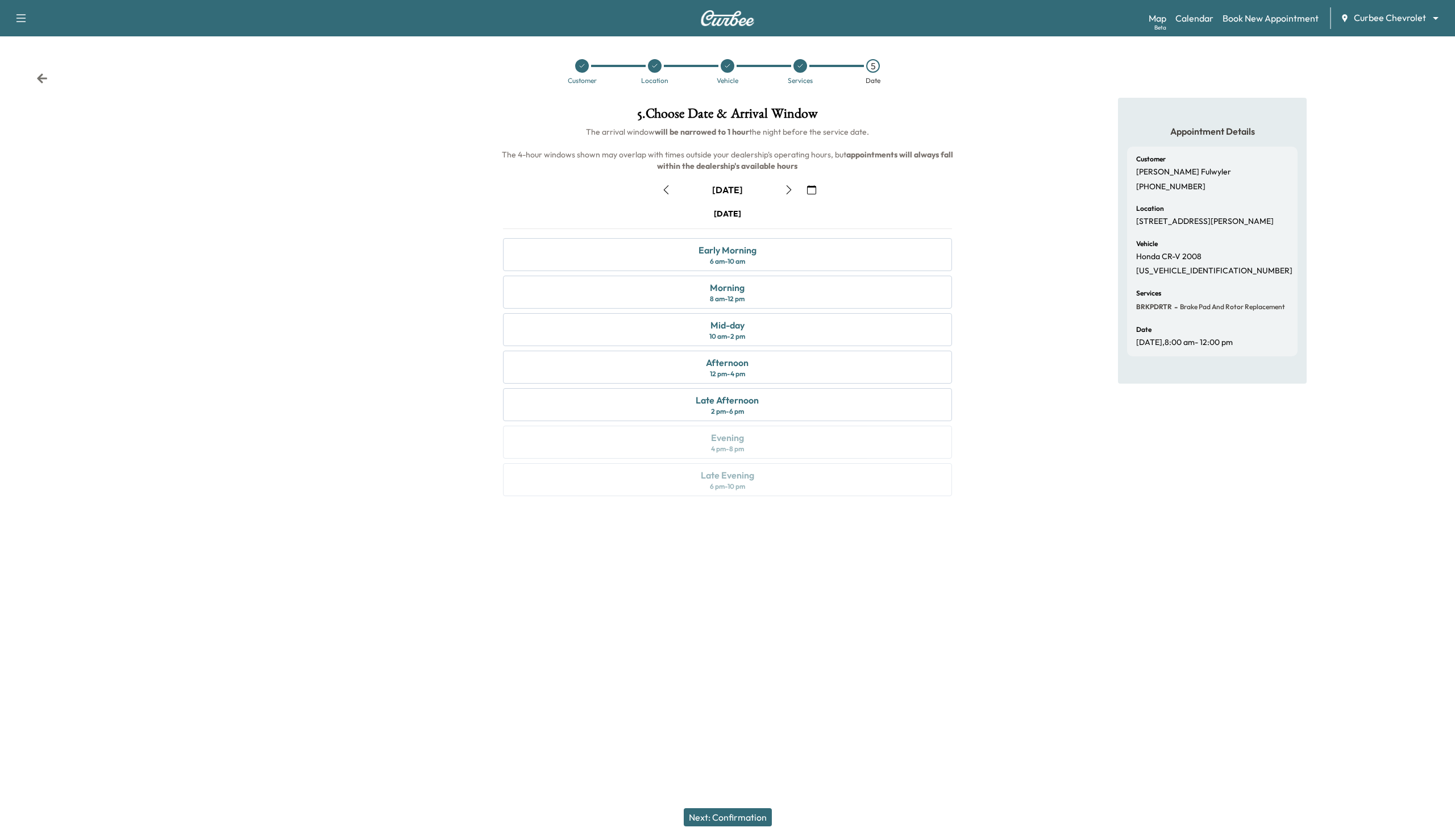
click at [791, 357] on div "Afternoon 12 pm - 4 pm" at bounding box center [727, 367] width 448 height 33
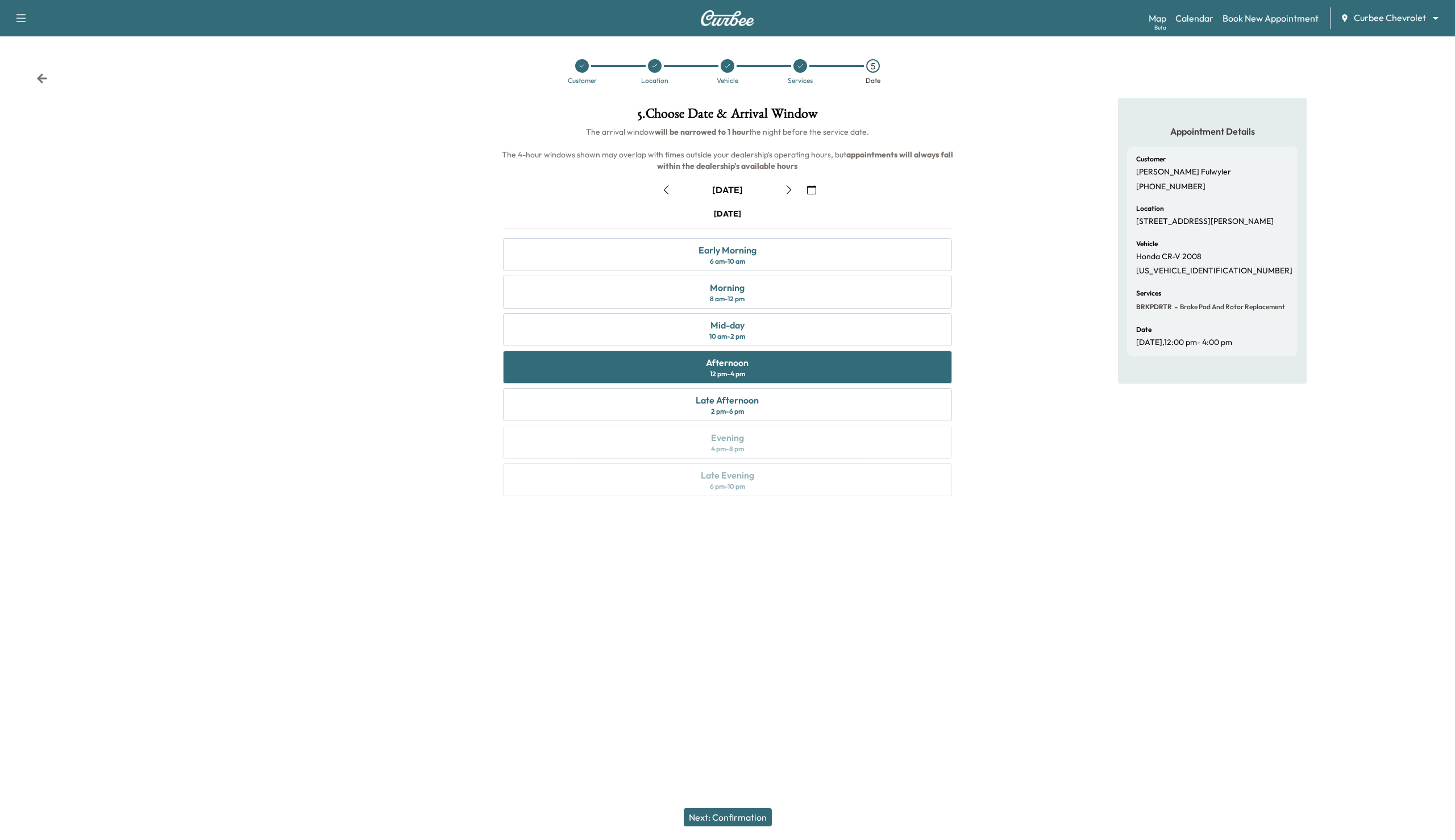
click at [743, 817] on button "Next: Confirmation" at bounding box center [727, 817] width 88 height 18
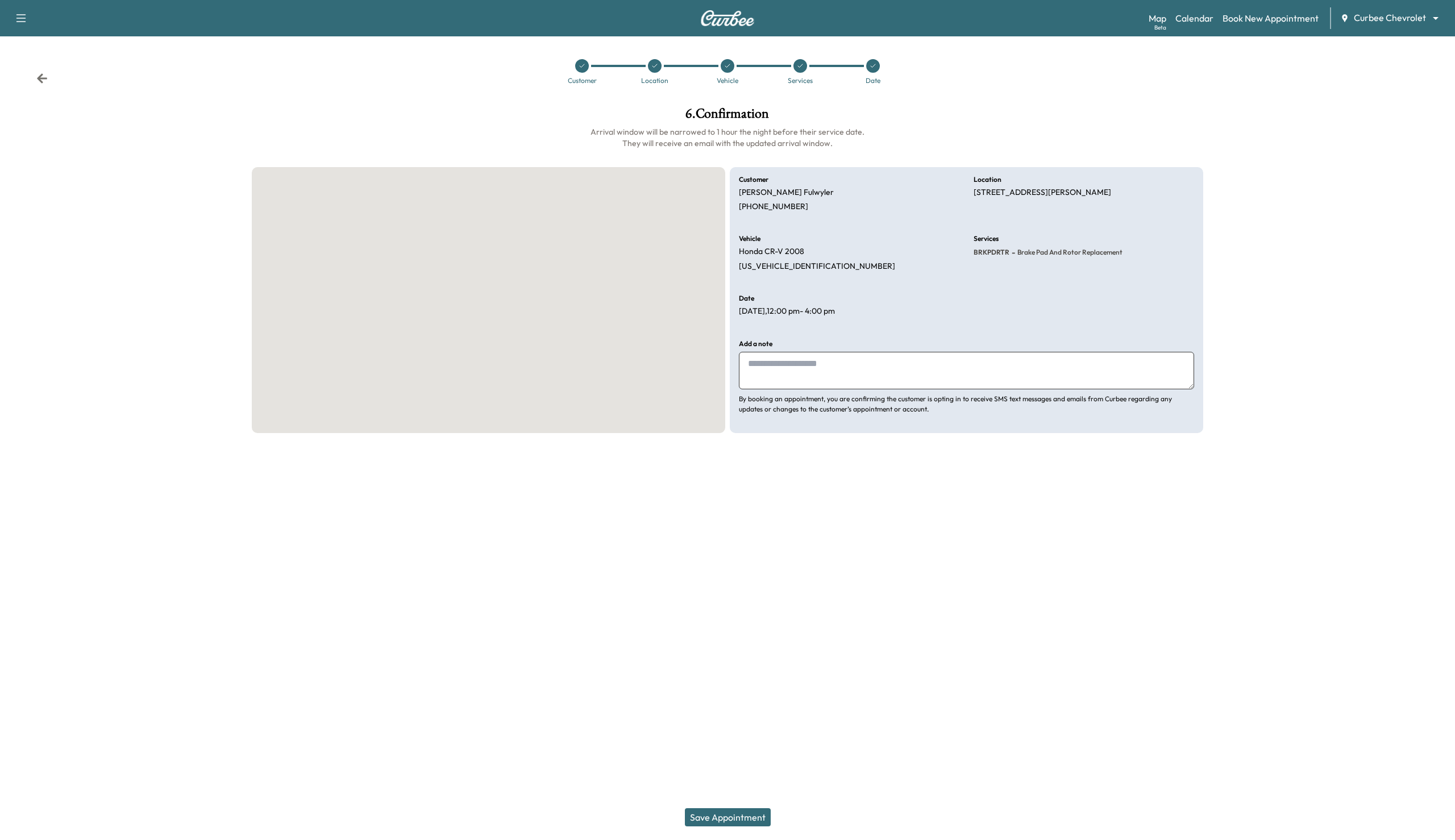
click at [743, 817] on button "Save Appointment" at bounding box center [727, 817] width 86 height 18
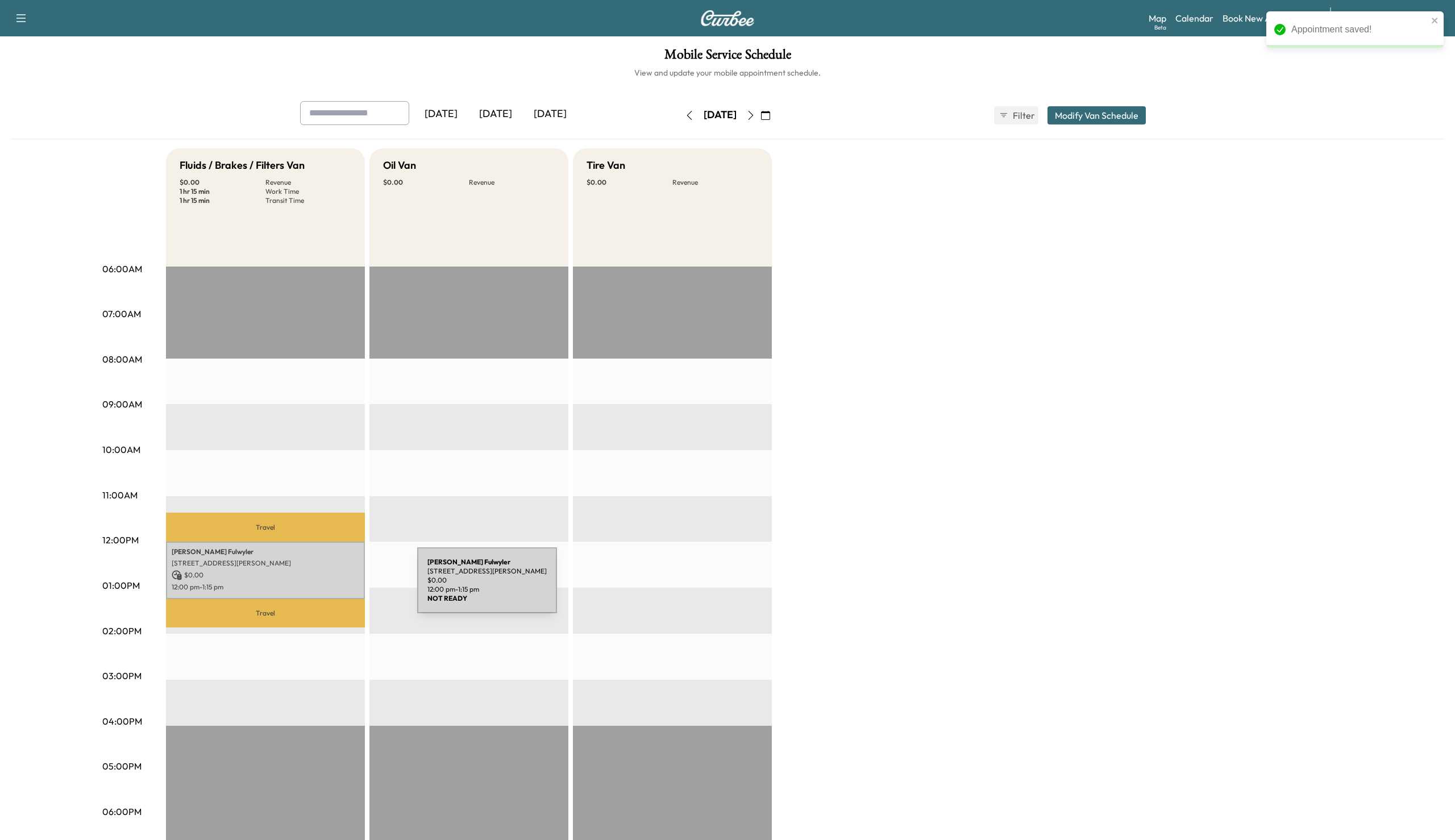
click at [332, 587] on p "12:00 pm - 1:15 pm" at bounding box center [265, 586] width 188 height 9
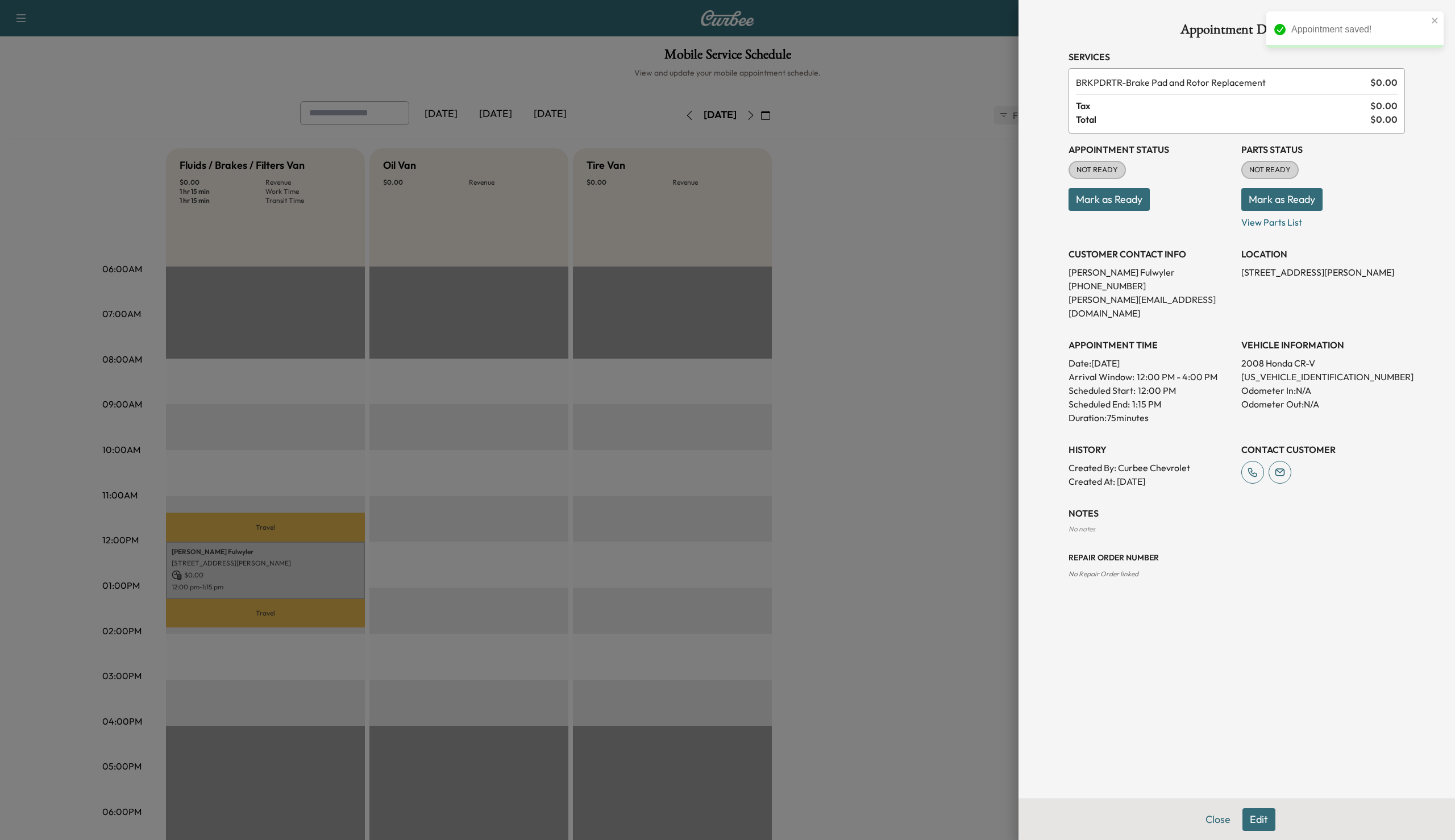
click at [1264, 822] on button "Edit" at bounding box center [1259, 819] width 33 height 23
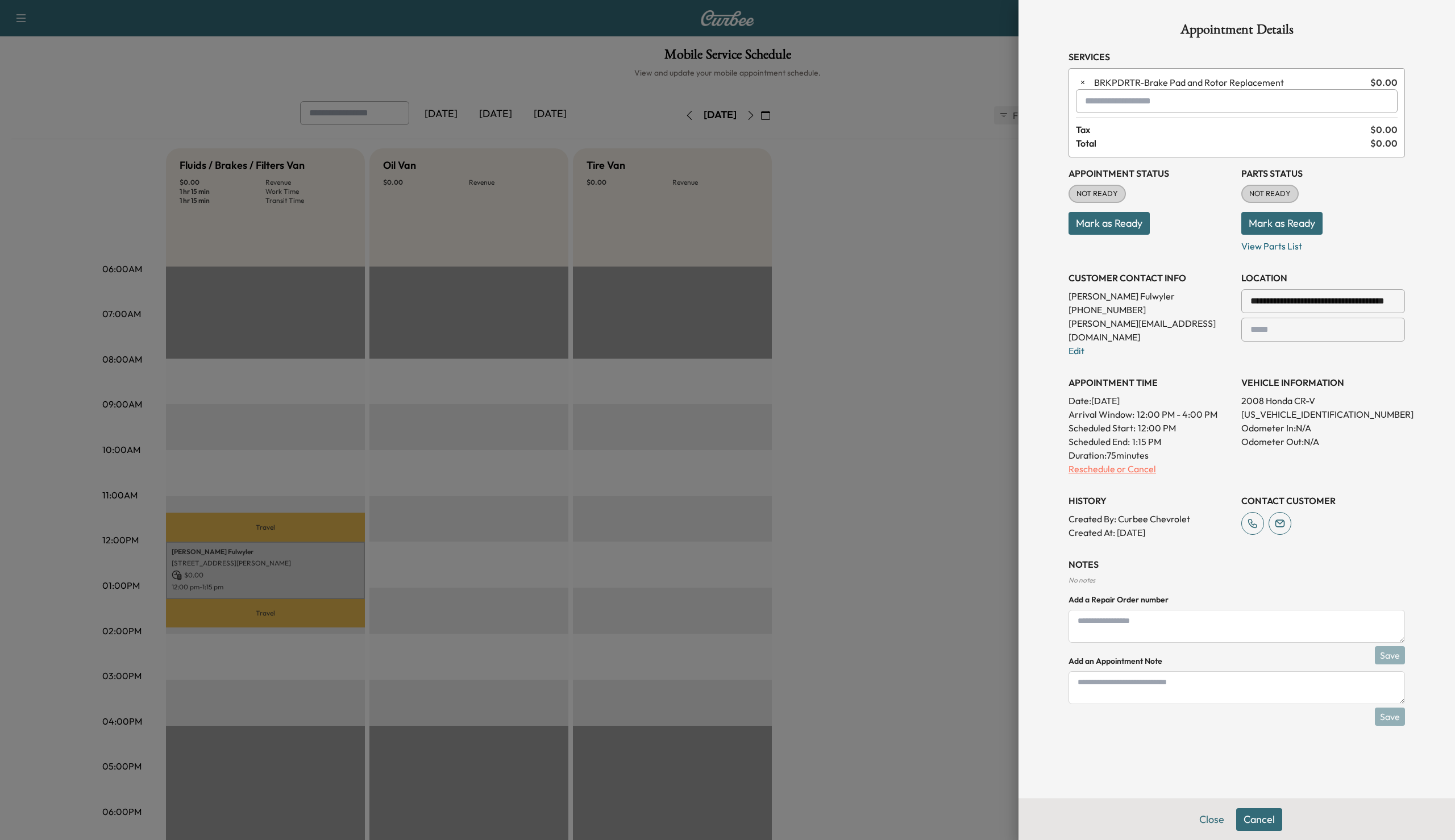
click at [1124, 462] on p "Reschedule or Cancel" at bounding box center [1150, 469] width 164 height 14
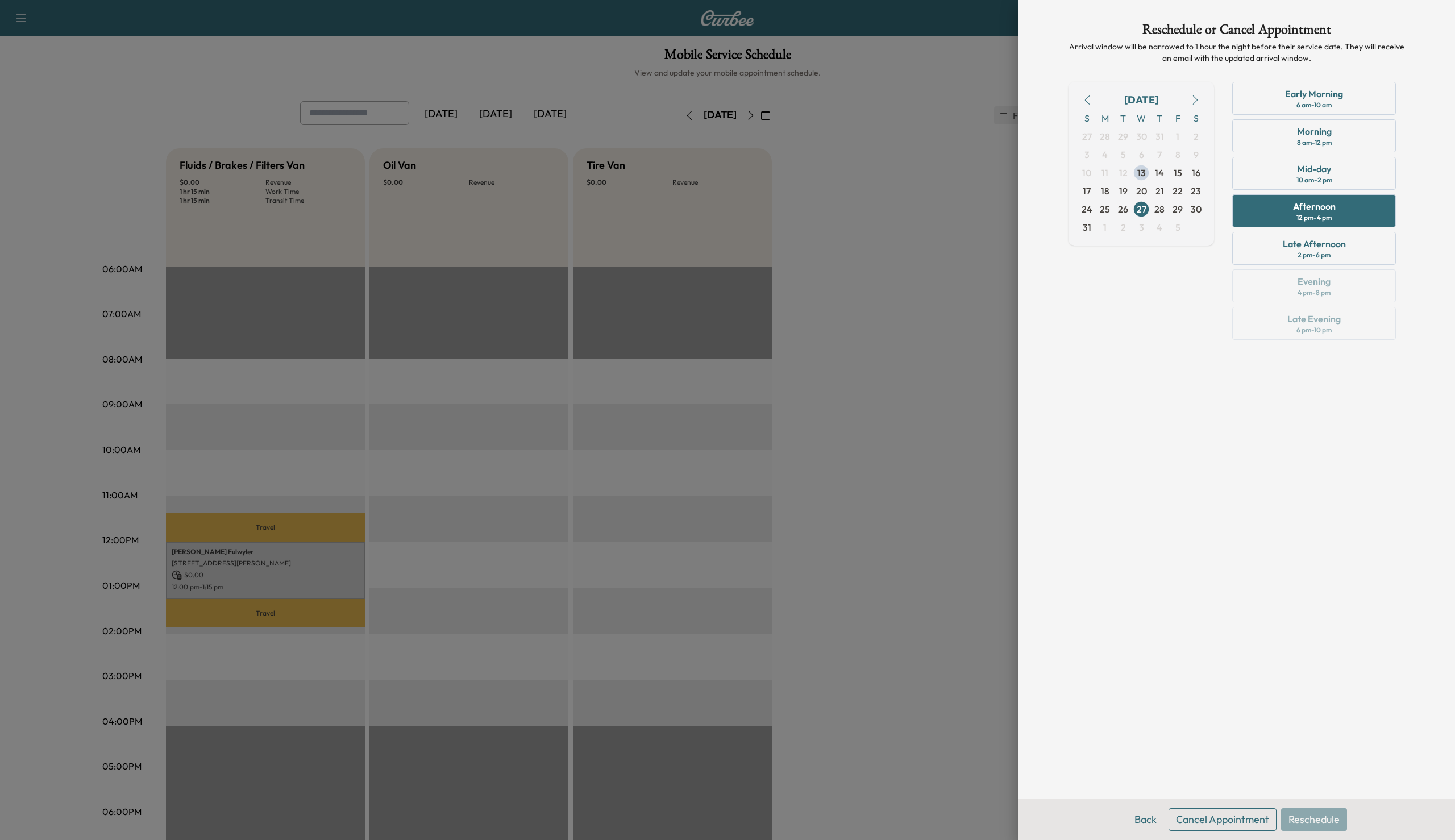
click at [1200, 102] on button "button" at bounding box center [1195, 100] width 19 height 18
click at [1126, 171] on span "16" at bounding box center [1123, 173] width 8 height 14
click at [1281, 236] on div "Late Afternoon 2 pm - 6 pm" at bounding box center [1314, 248] width 164 height 33
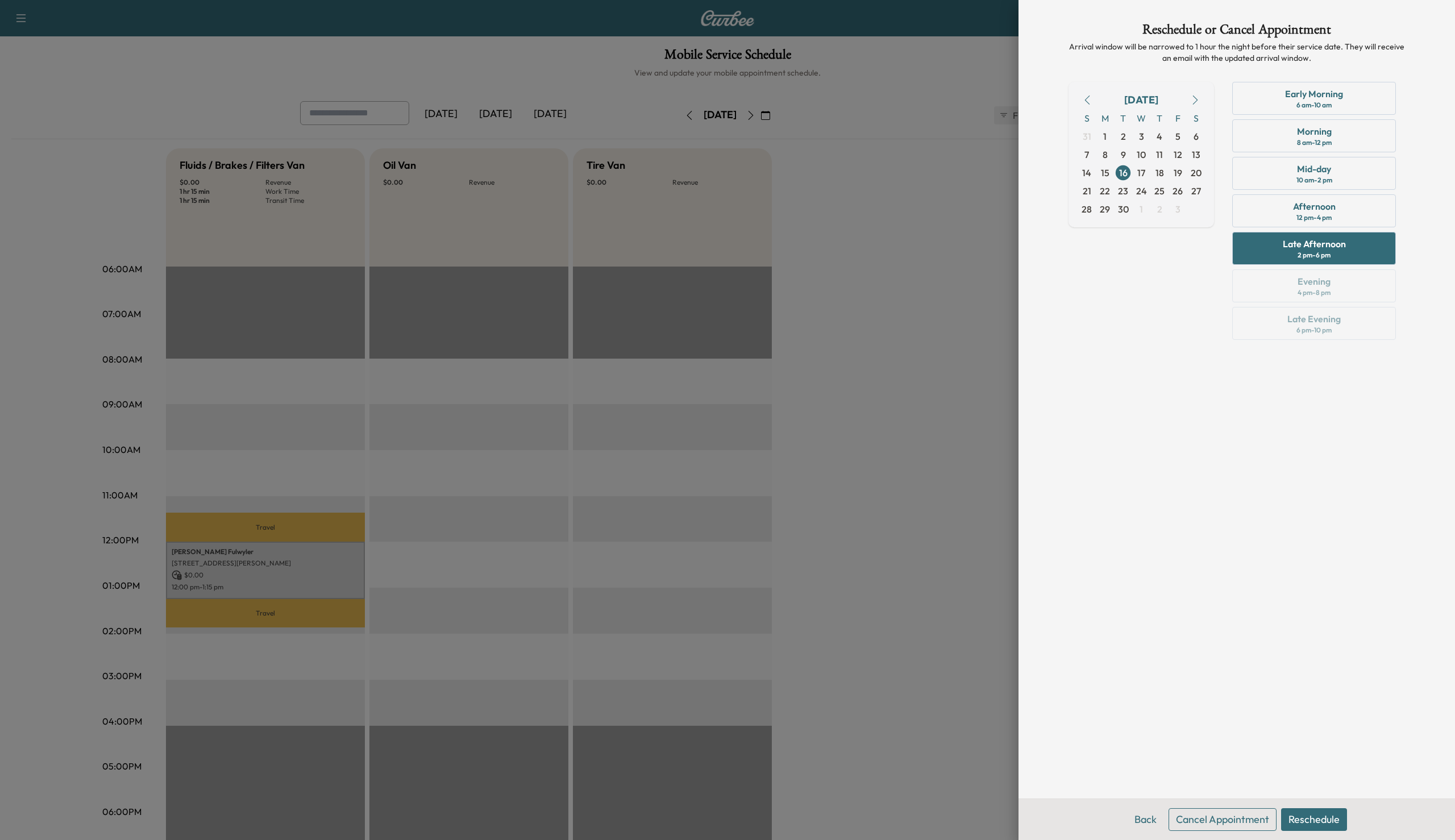
click at [1302, 816] on button "Reschedule" at bounding box center [1314, 819] width 66 height 23
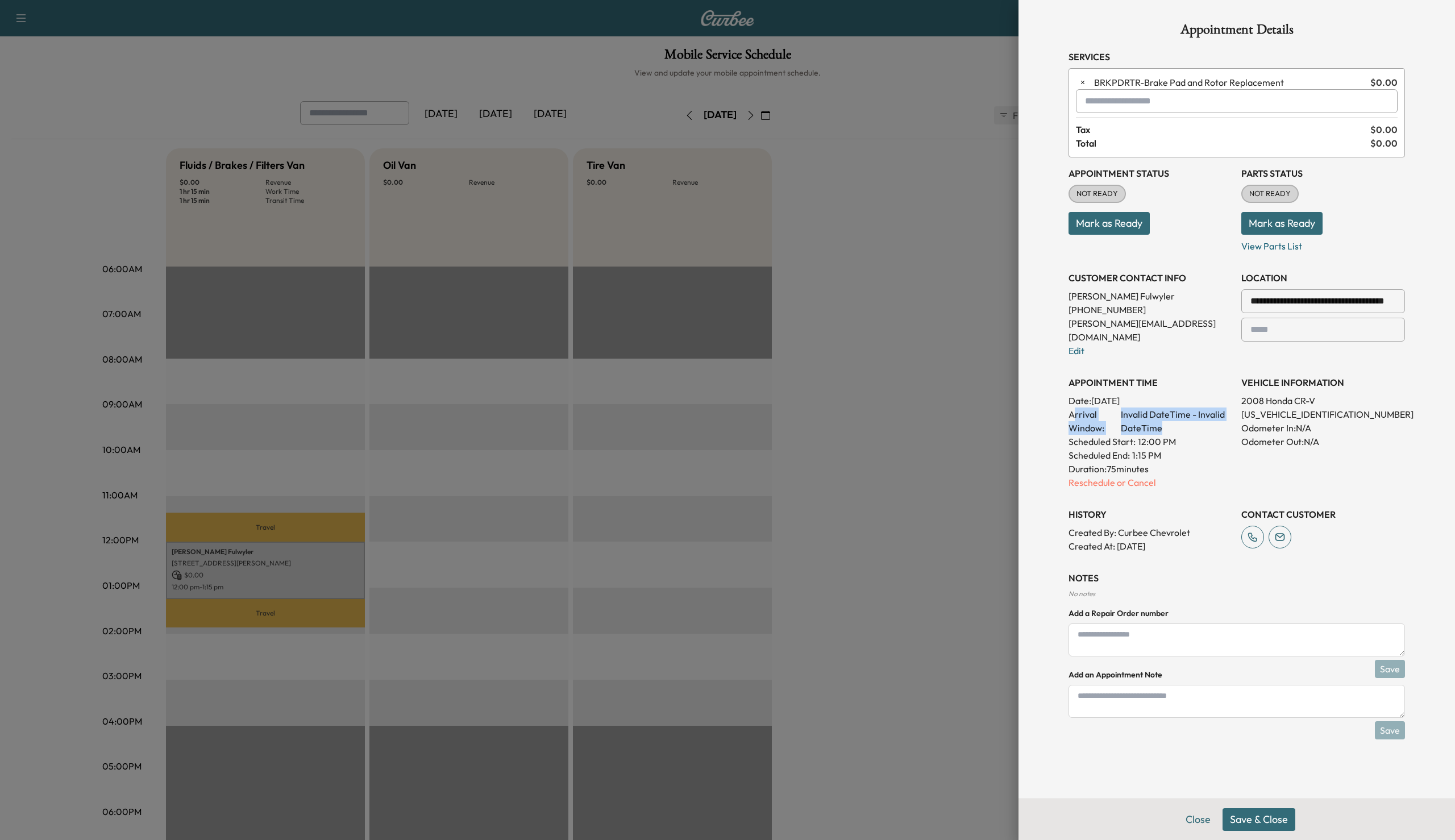
drag, startPoint x: 1072, startPoint y: 401, endPoint x: 1220, endPoint y: 418, distance: 149.0
click at [1220, 418] on p "Arrival Window: Invalid DateTime - Invalid DateTime" at bounding box center [1150, 421] width 164 height 27
click at [1220, 418] on span "Invalid DateTime - Invalid DateTime" at bounding box center [1176, 421] width 111 height 27
click at [1154, 407] on span "Invalid DateTime - Invalid DateTime" at bounding box center [1176, 421] width 111 height 27
click at [1173, 448] on div "Scheduled End: 1:15 PM" at bounding box center [1150, 455] width 164 height 14
